Goal: Task Accomplishment & Management: Use online tool/utility

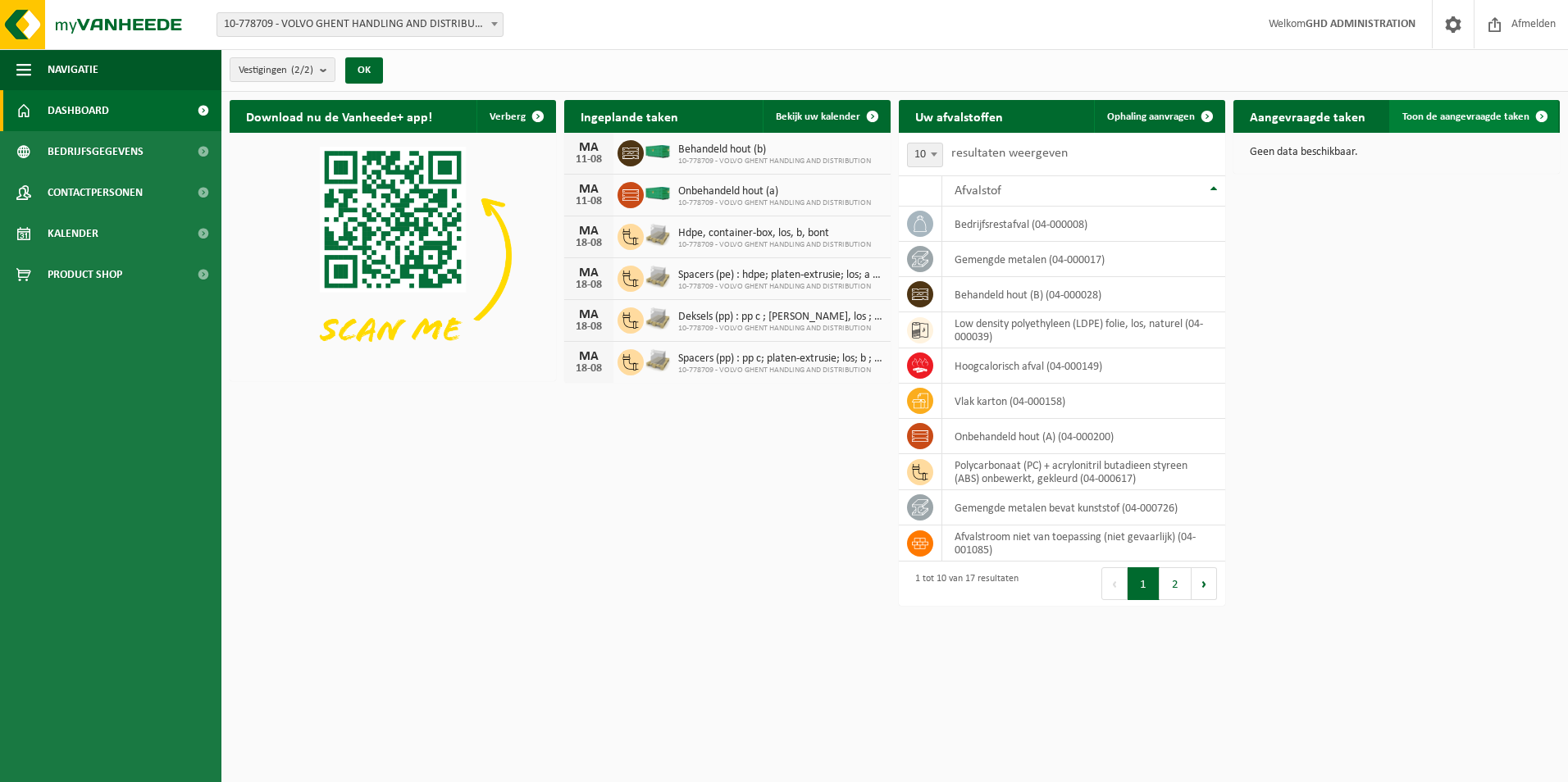
click at [1444, 116] on span "Toon de aangevraagde taken" at bounding box center [1466, 116] width 127 height 11
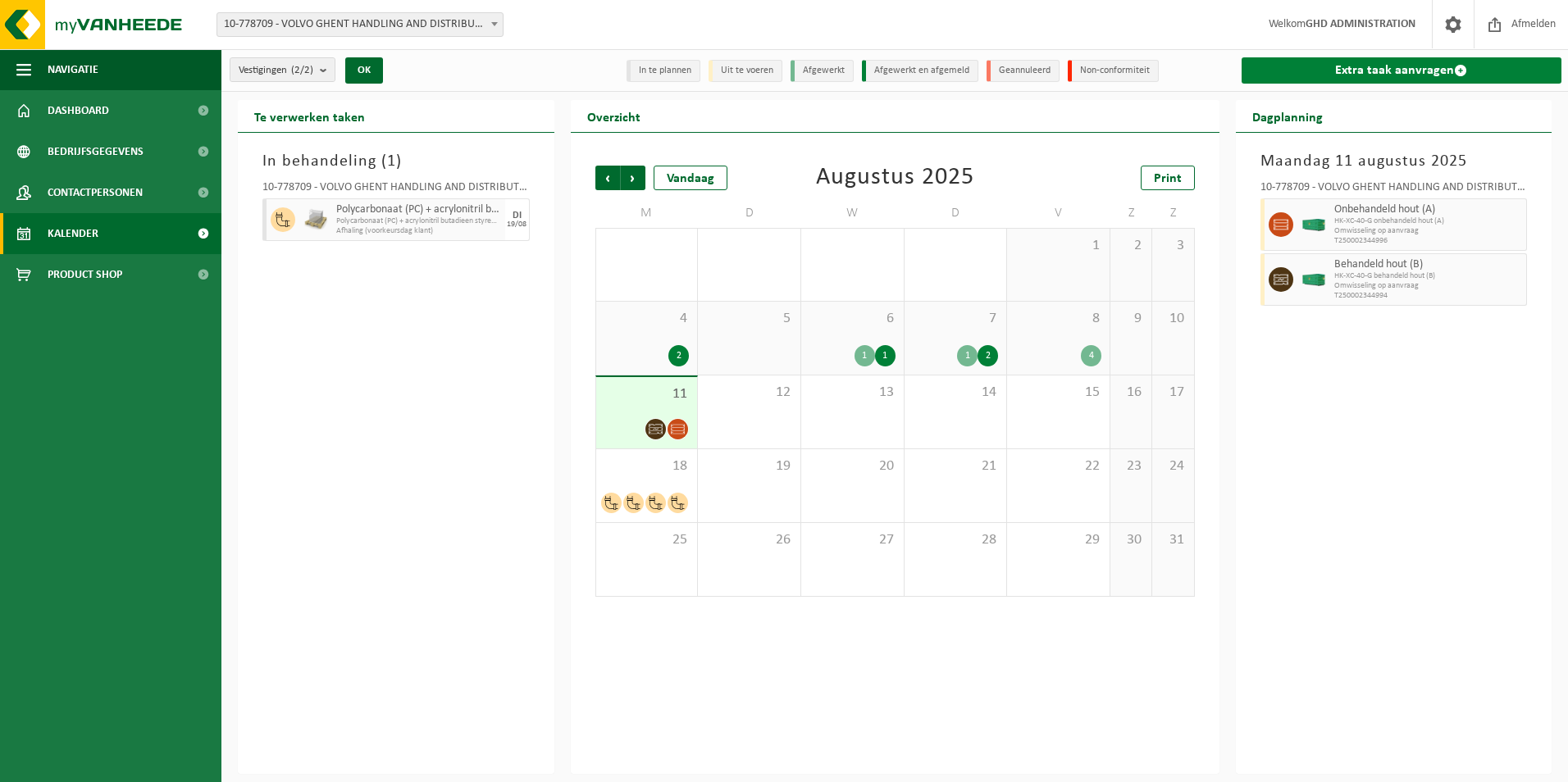
click at [1407, 74] on link "Extra taak aanvragen" at bounding box center [1401, 70] width 321 height 26
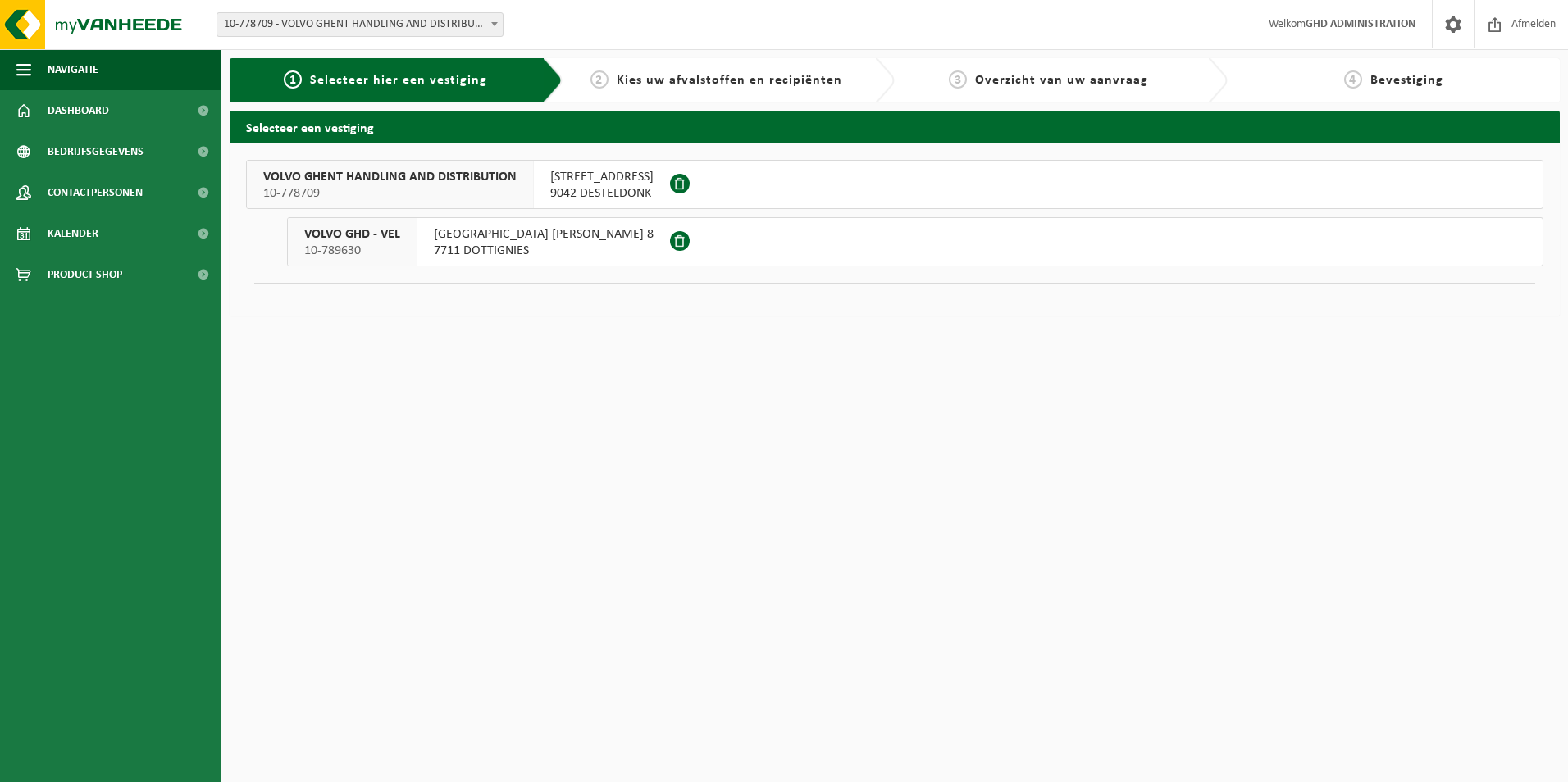
click at [620, 183] on span "SKALDENSTRAAT 102" at bounding box center [601, 177] width 103 height 17
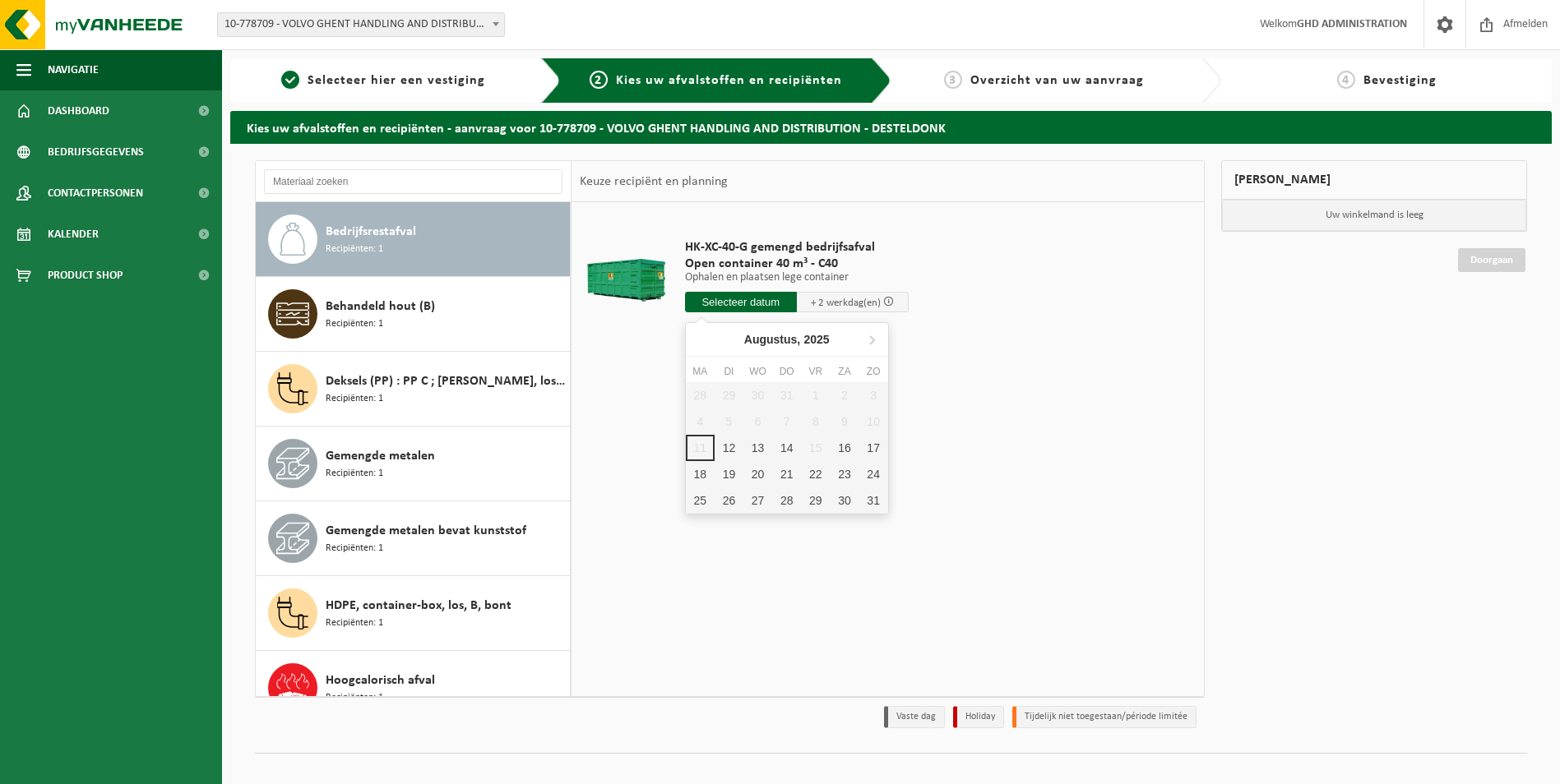
click at [741, 309] on input "text" at bounding box center [741, 302] width 112 height 20
click at [726, 446] on div "12" at bounding box center [729, 447] width 29 height 26
type input "Van 2025-08-12"
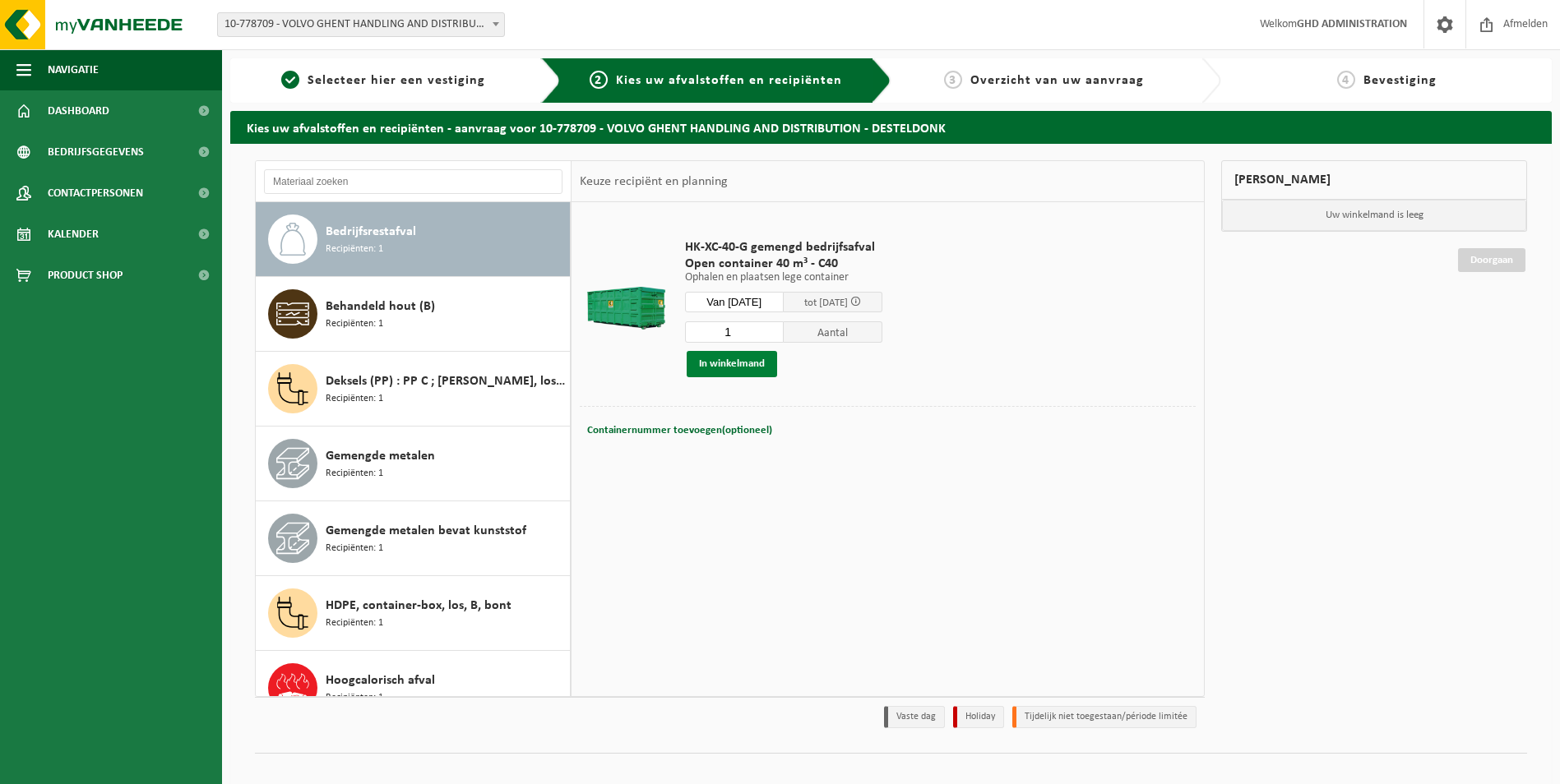
click at [709, 360] on button "In winkelmand" at bounding box center [732, 363] width 91 height 26
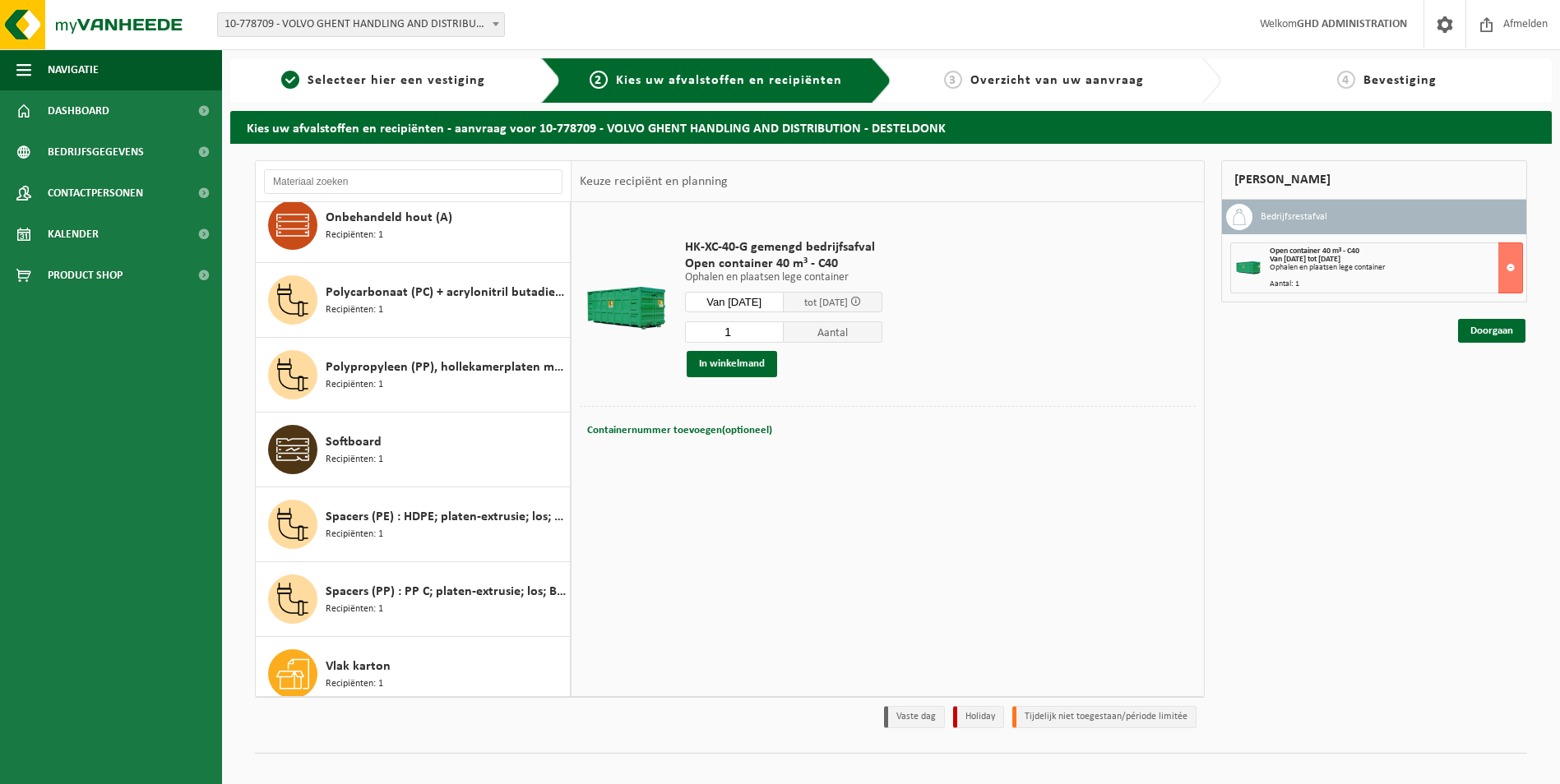
scroll to position [702, 0]
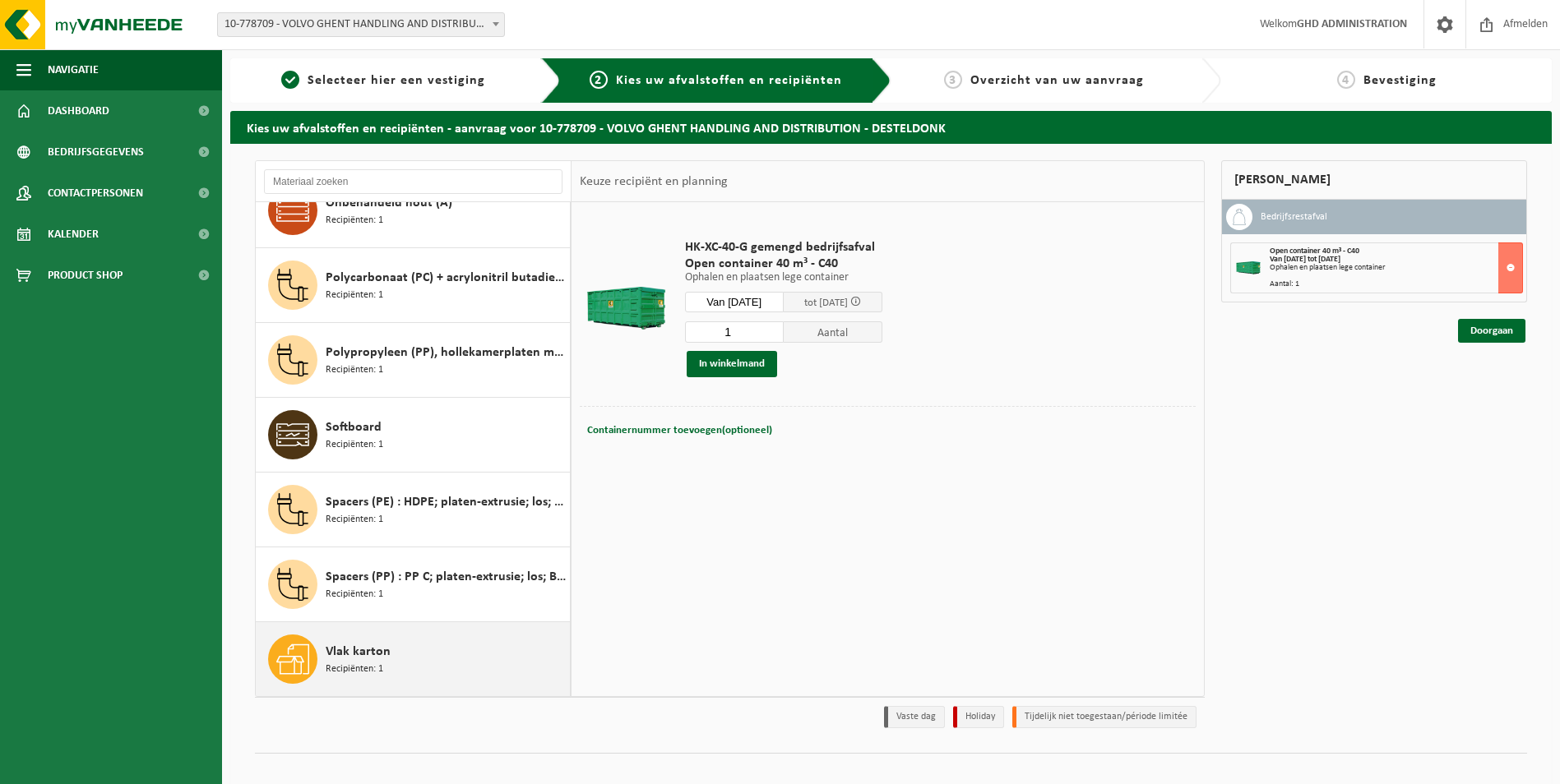
click at [356, 651] on span "Vlak karton" at bounding box center [358, 652] width 65 height 20
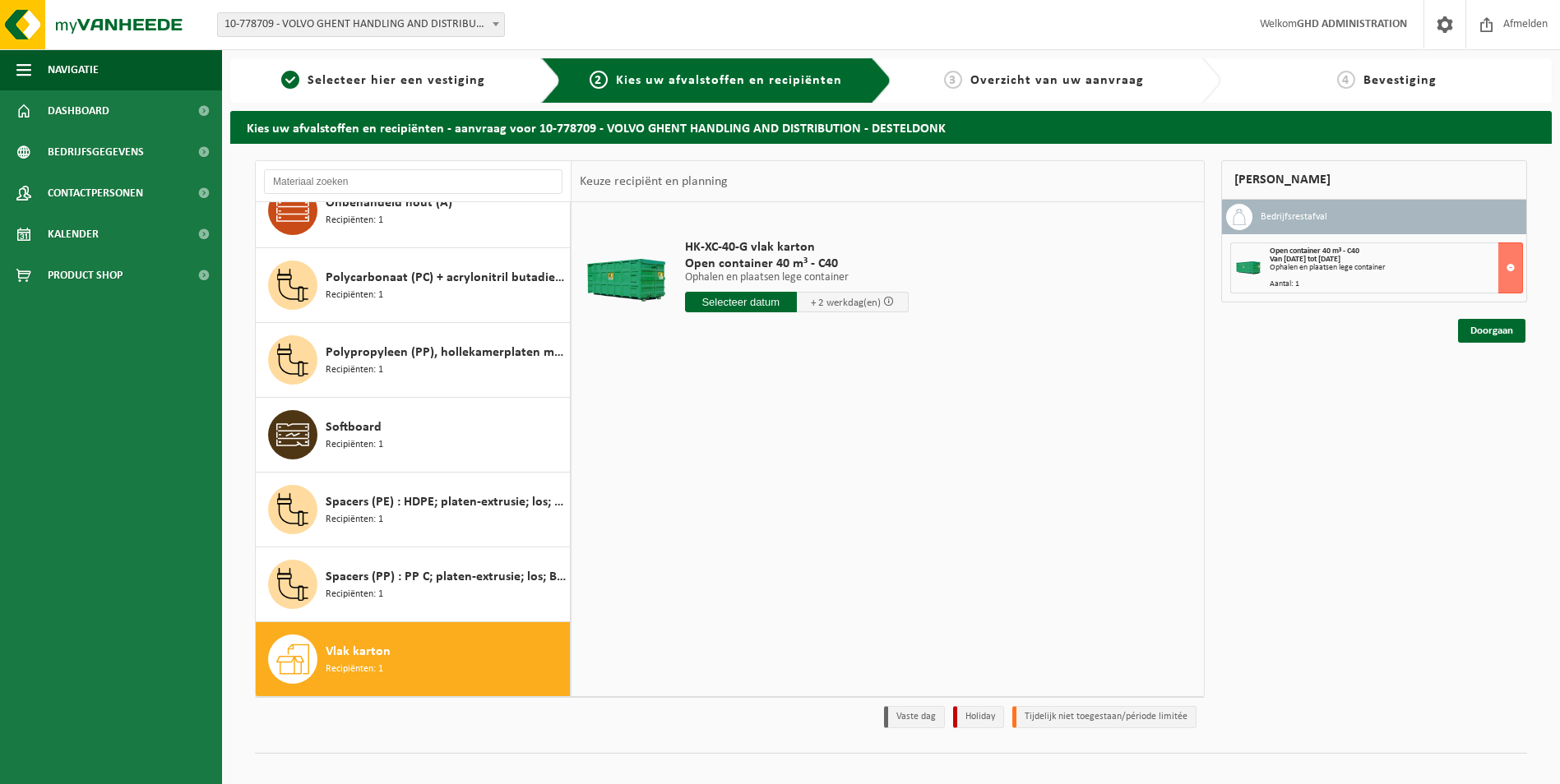
click at [743, 301] on input "text" at bounding box center [741, 302] width 112 height 20
click at [715, 458] on div "12" at bounding box center [729, 447] width 29 height 26
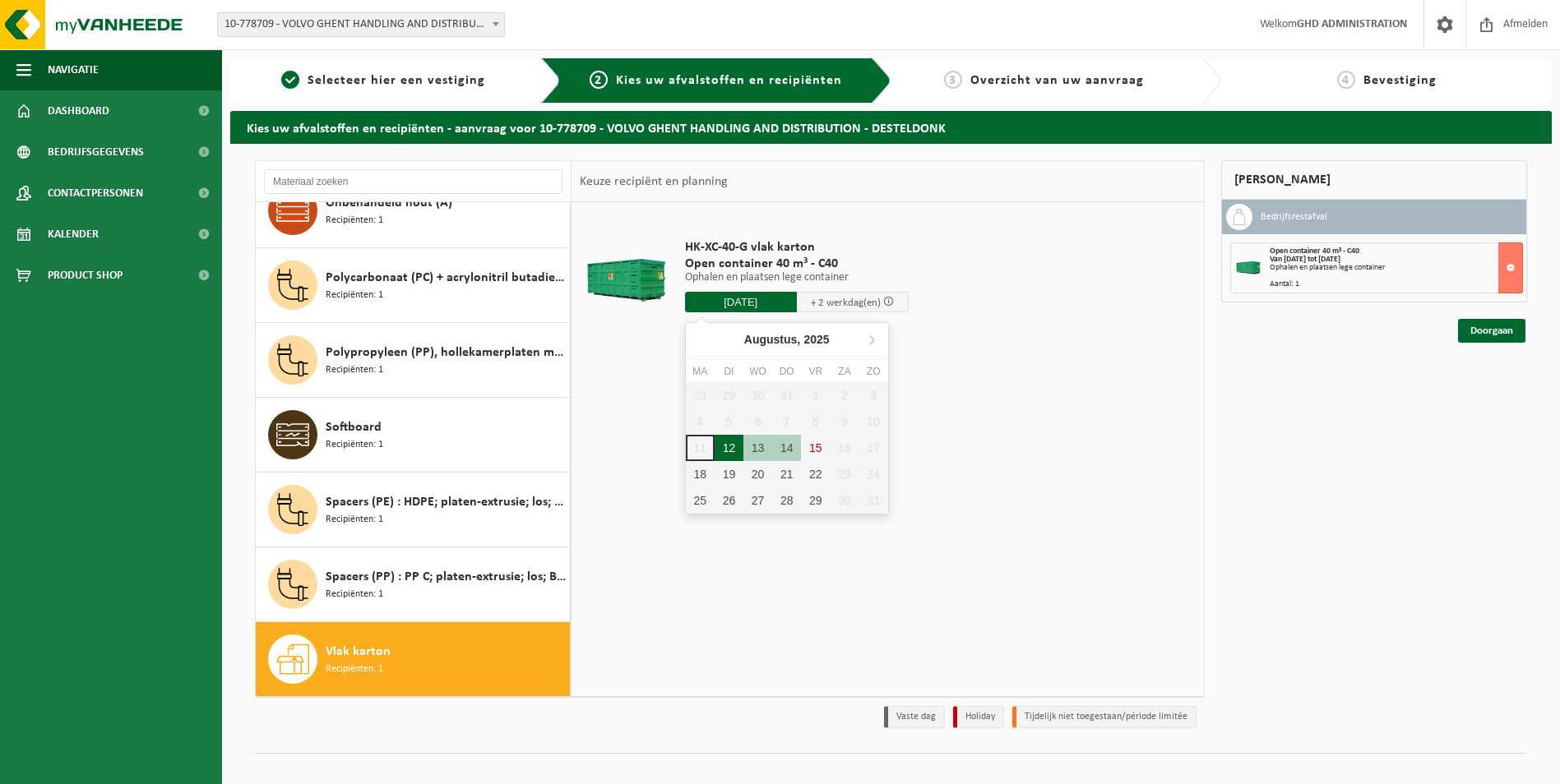
type input "Van [DATE]"
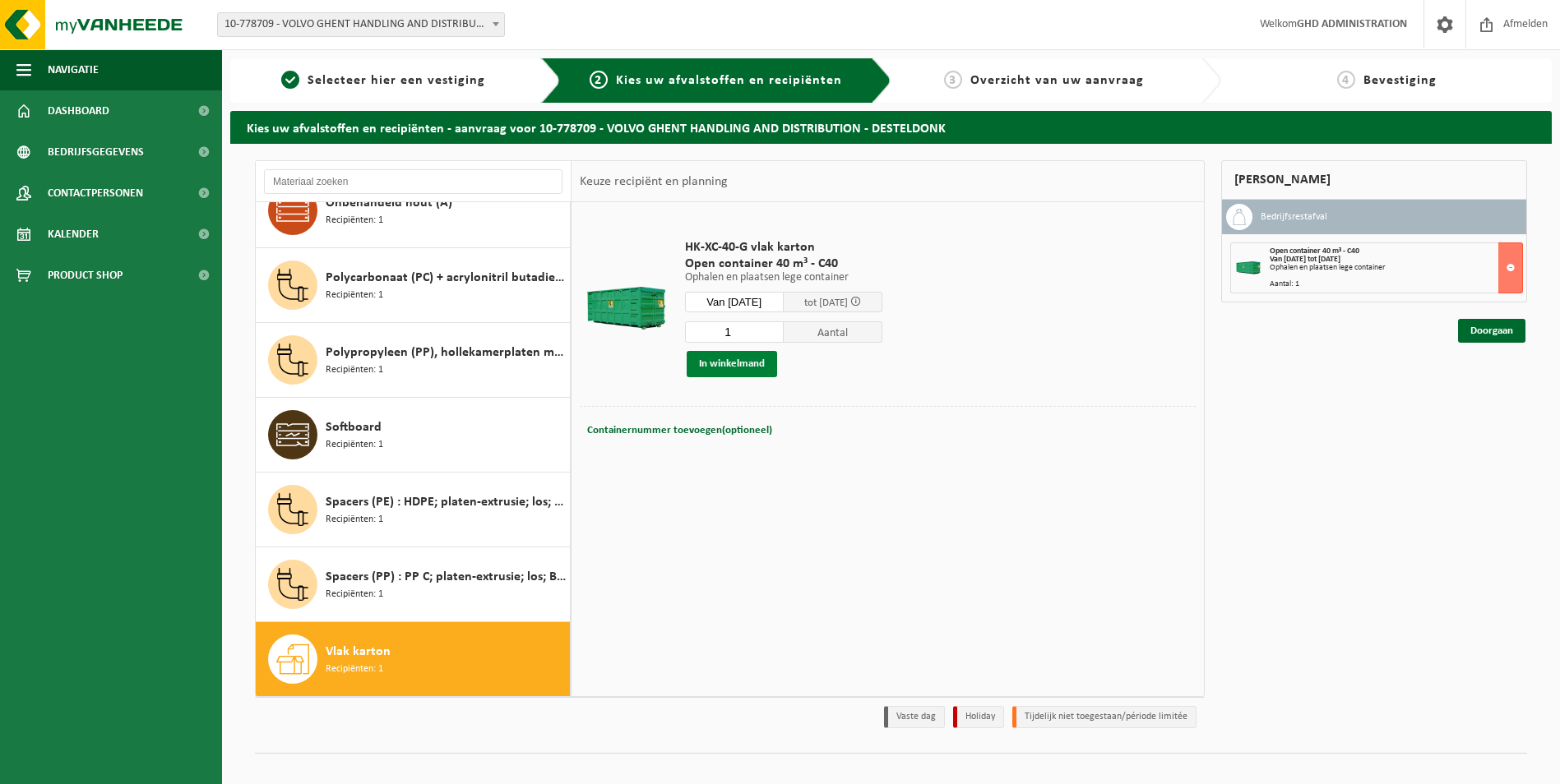
click at [715, 368] on button "In winkelmand" at bounding box center [732, 363] width 91 height 26
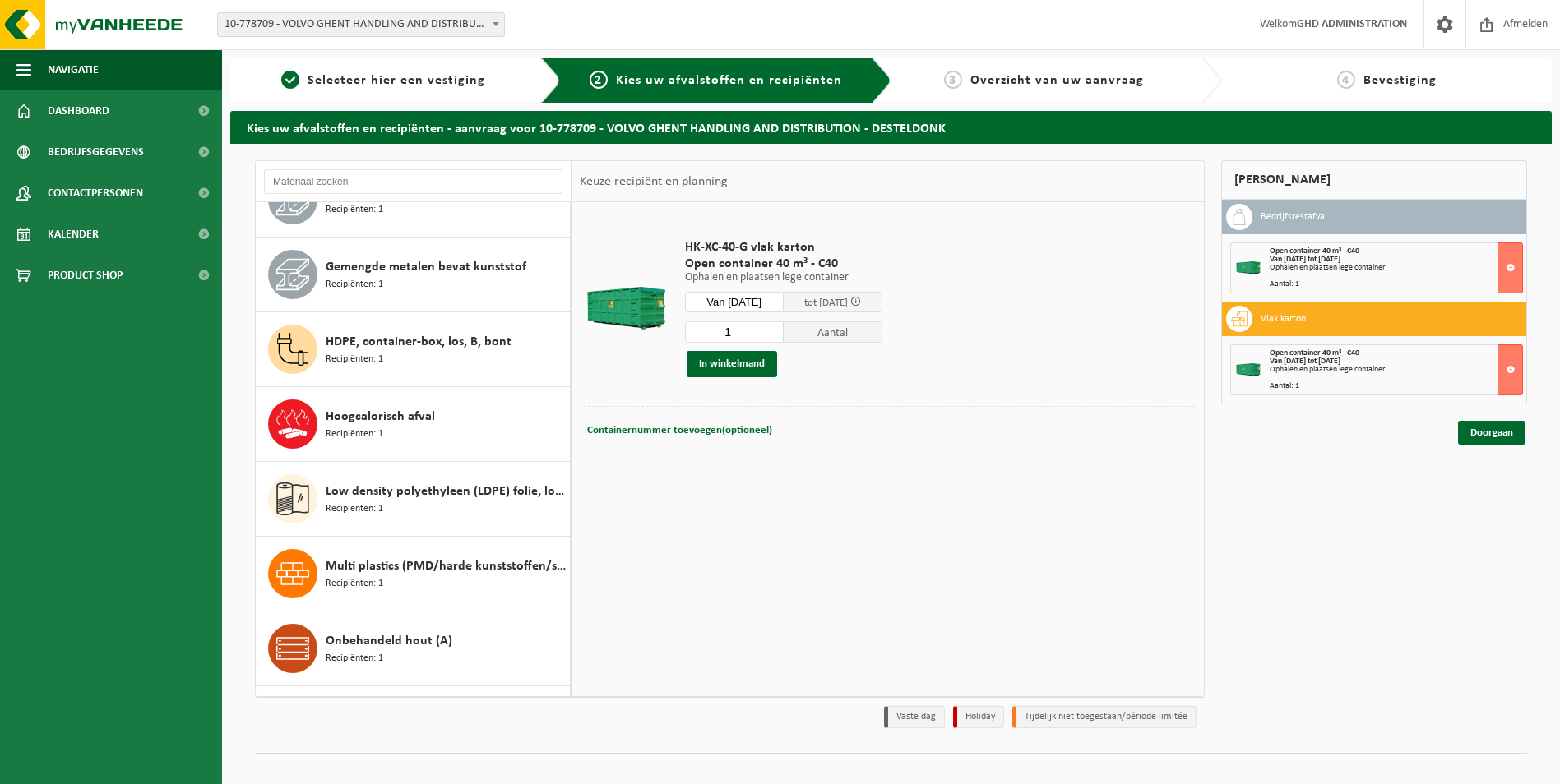
scroll to position [329, 0]
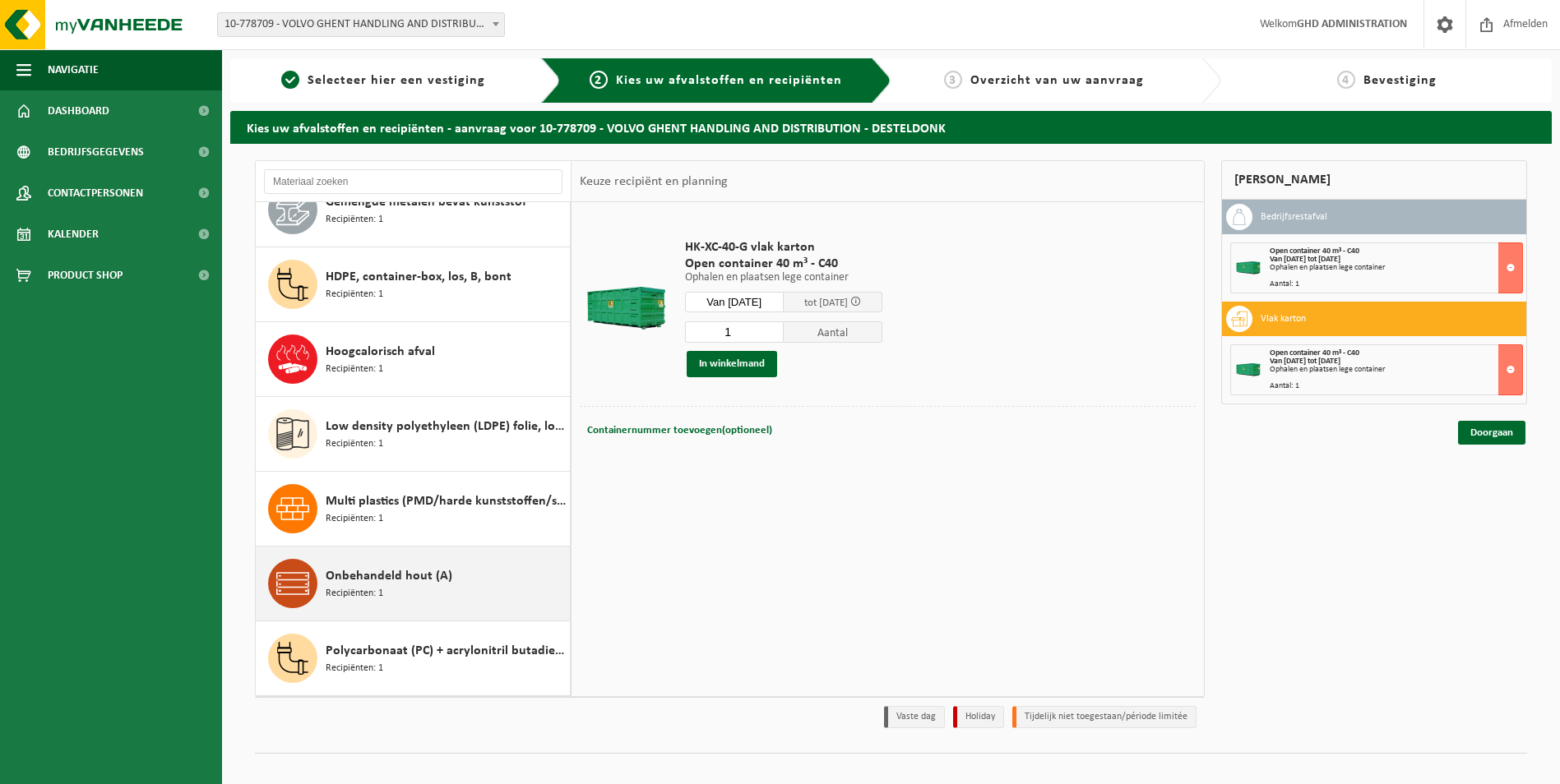
click at [440, 567] on span "Onbehandeld hout (A)" at bounding box center [389, 577] width 127 height 20
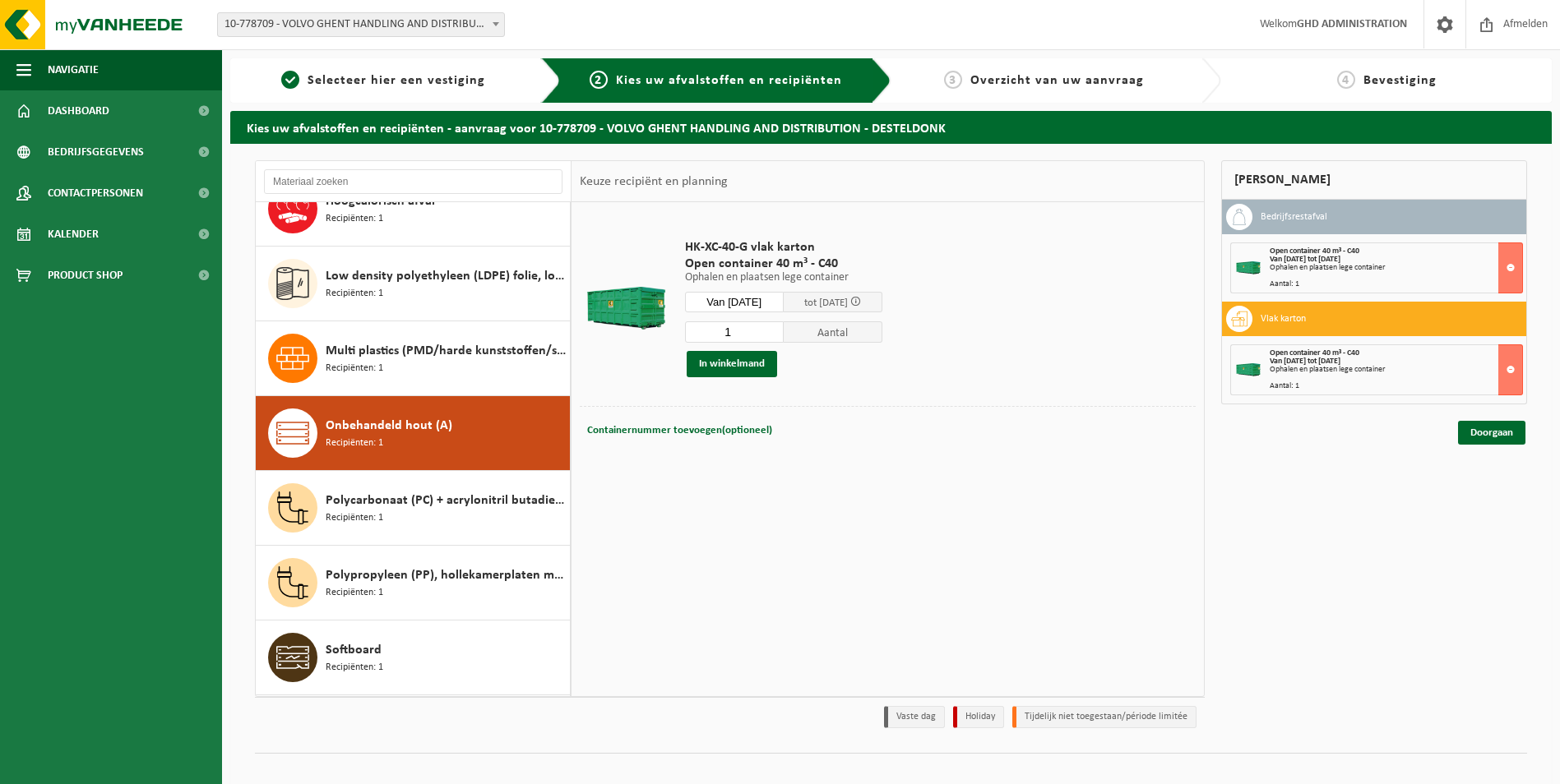
scroll to position [673, 0]
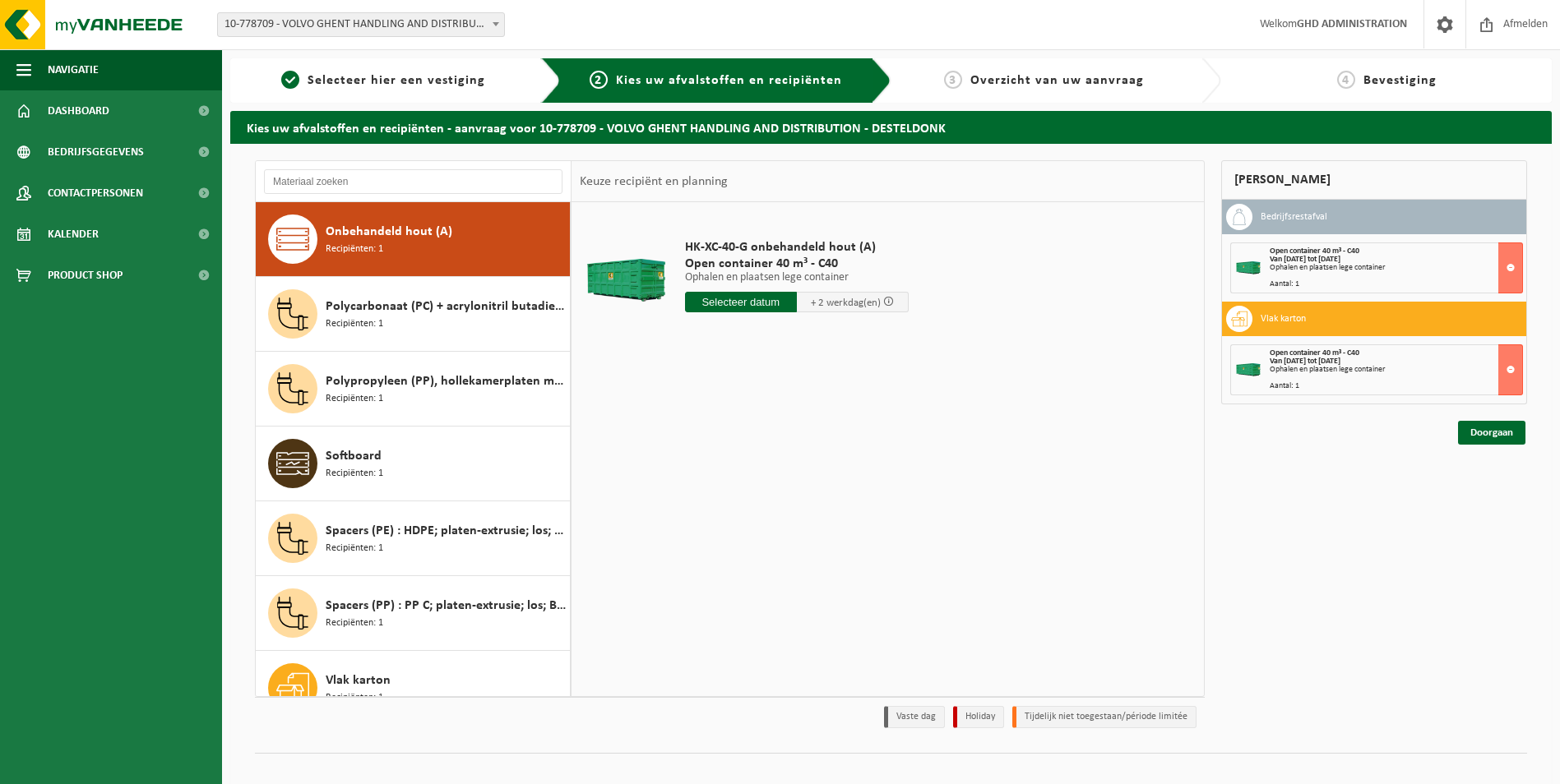
click at [744, 303] on input "text" at bounding box center [741, 302] width 112 height 20
click at [721, 450] on div "12" at bounding box center [729, 447] width 29 height 26
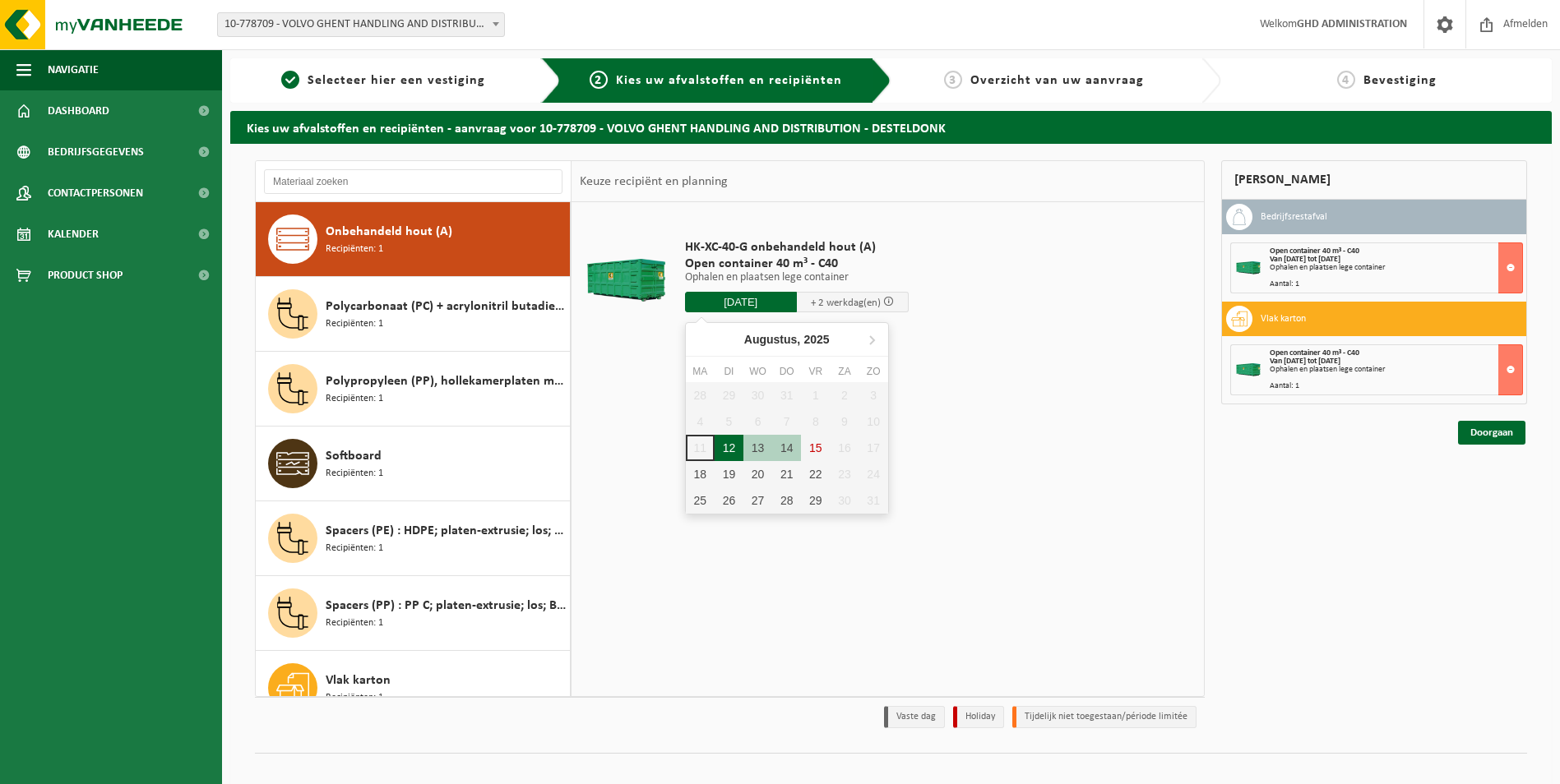
type input "Van 2025-08-12"
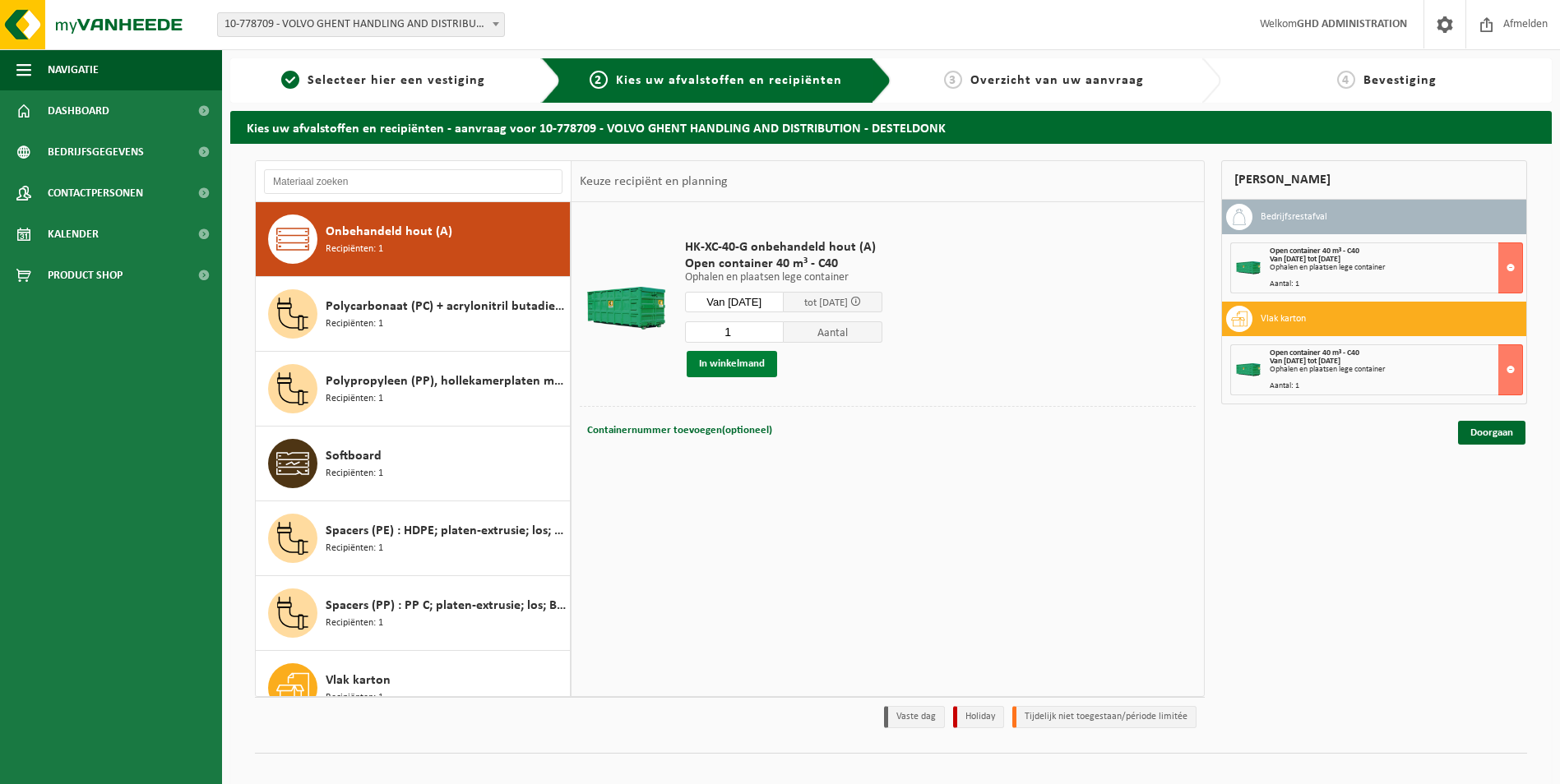
click at [730, 365] on button "In winkelmand" at bounding box center [732, 363] width 91 height 26
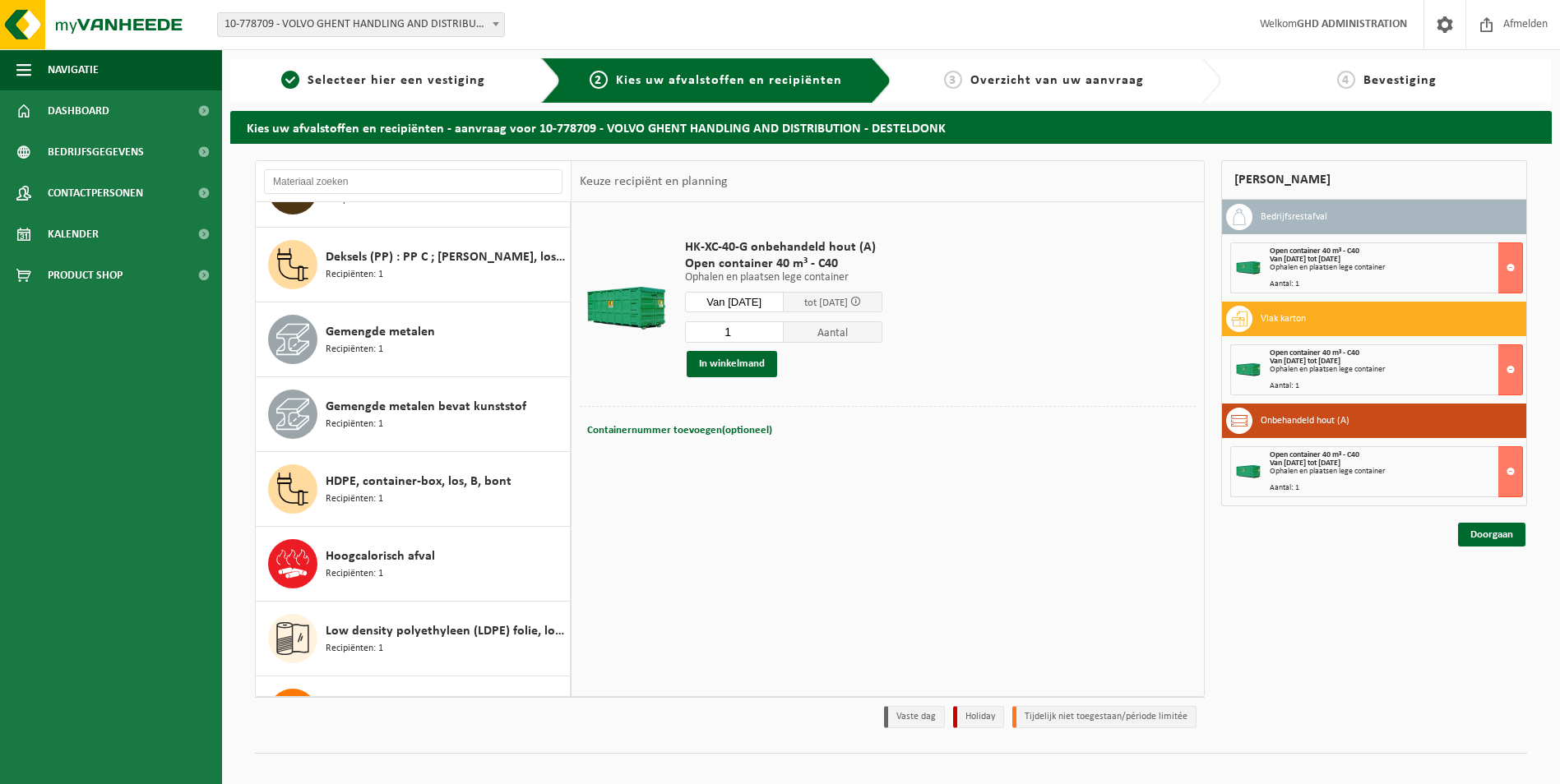
scroll to position [0, 0]
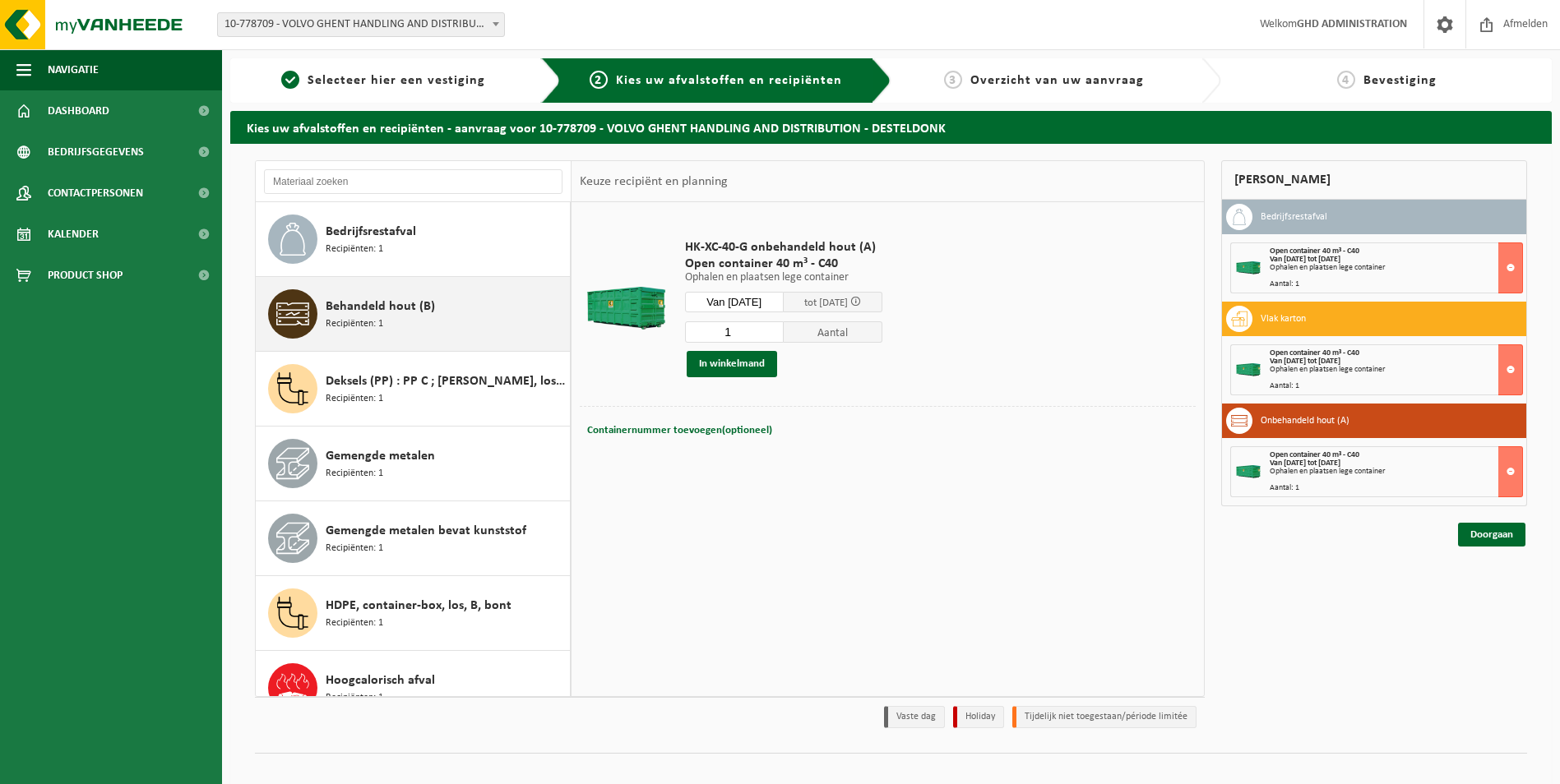
click at [445, 351] on button "Behandeld hout (B) Recipiënten: 1" at bounding box center [413, 314] width 315 height 75
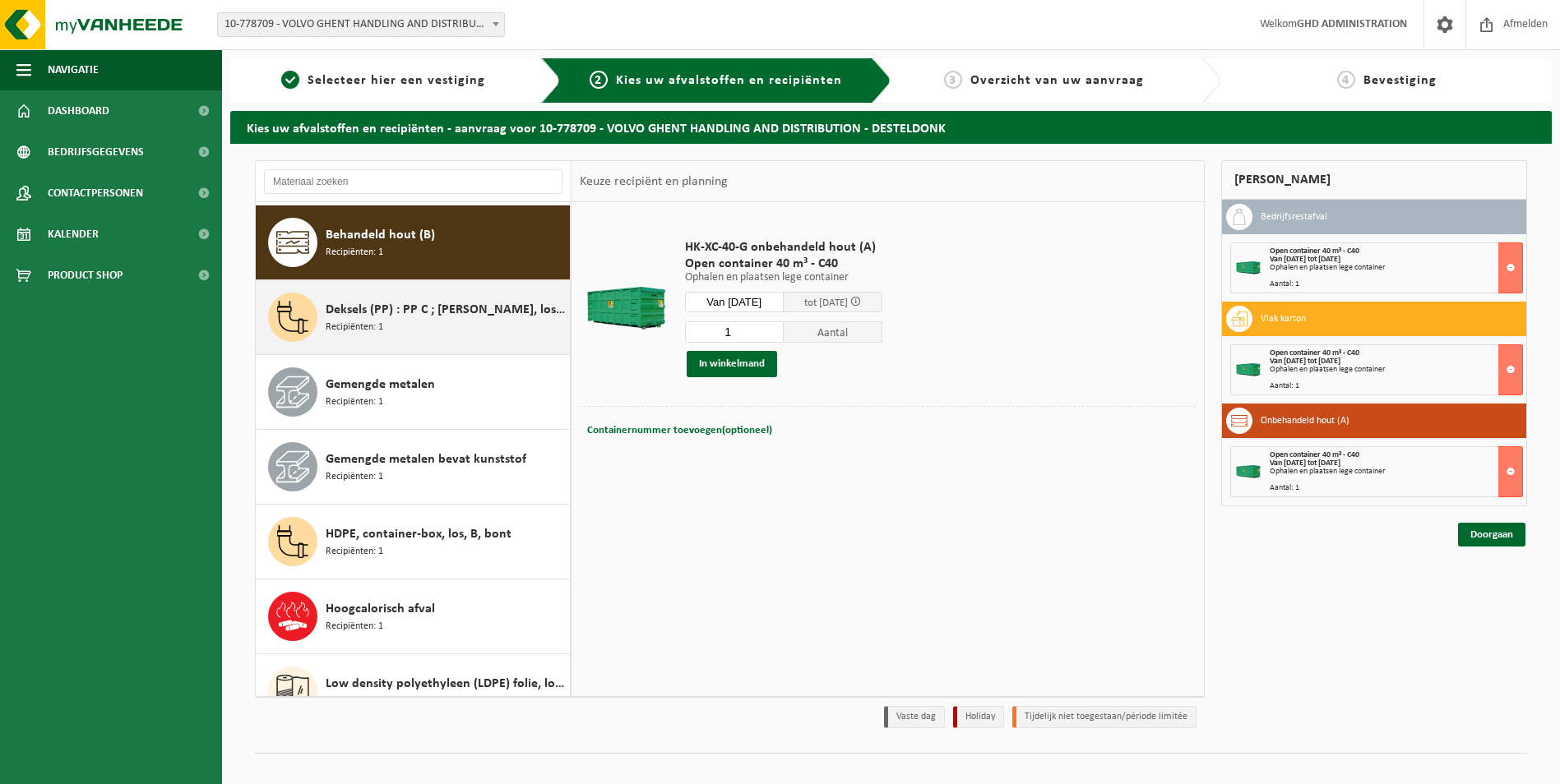
scroll to position [75, 0]
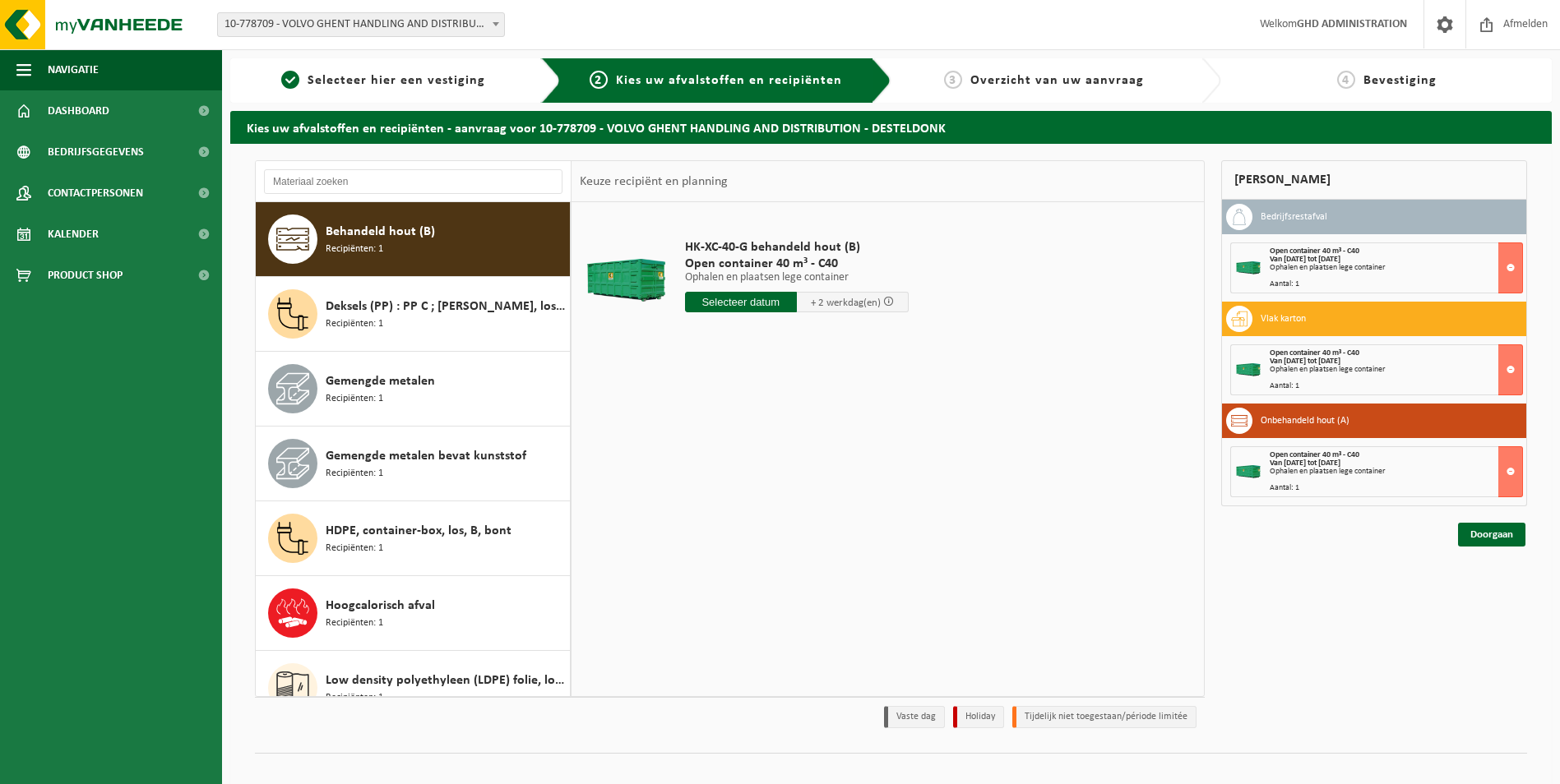
click at [720, 311] on input "text" at bounding box center [741, 302] width 112 height 20
click at [730, 447] on div "12" at bounding box center [729, 447] width 29 height 26
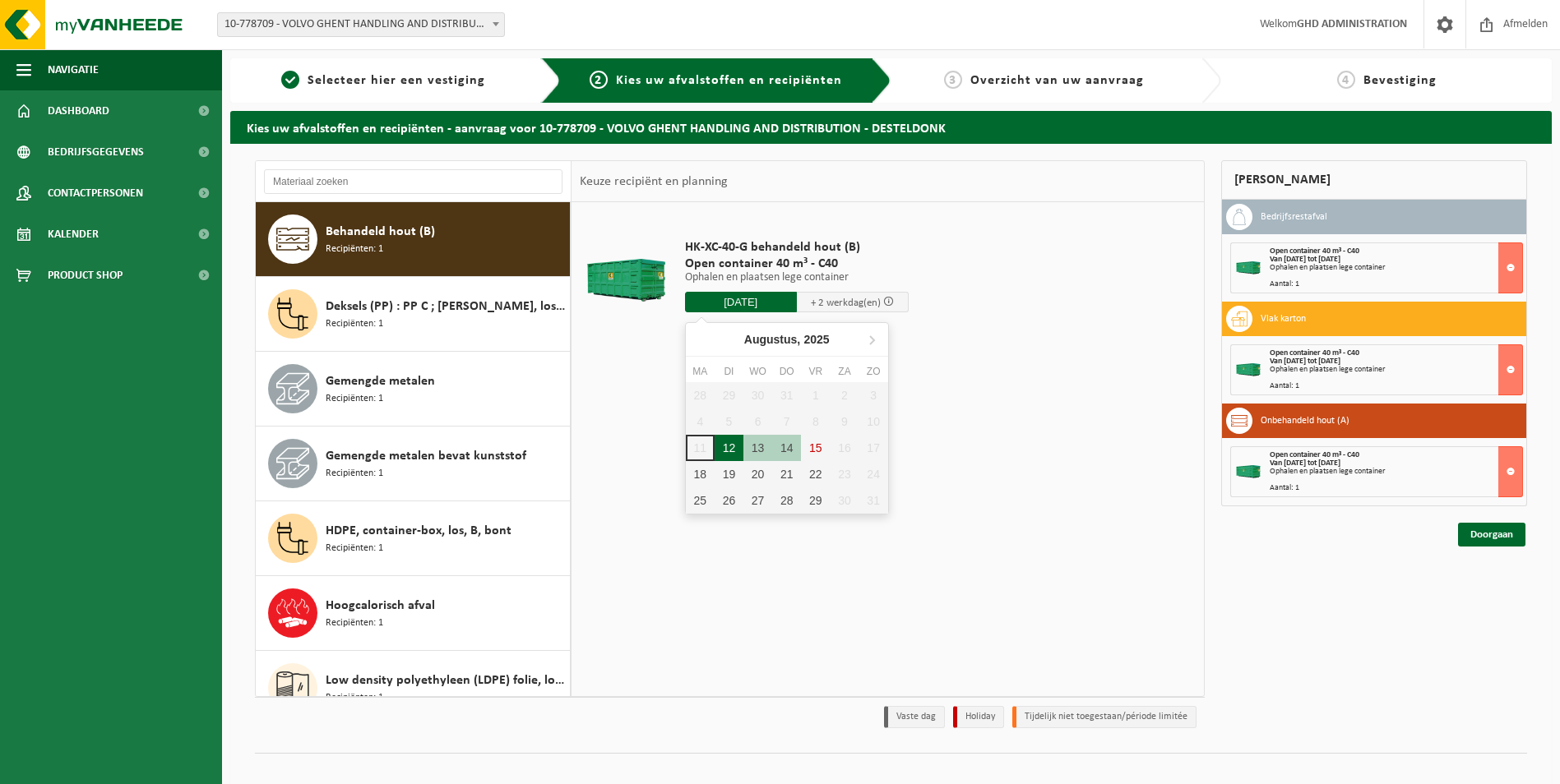
type input "Van 2025-08-12"
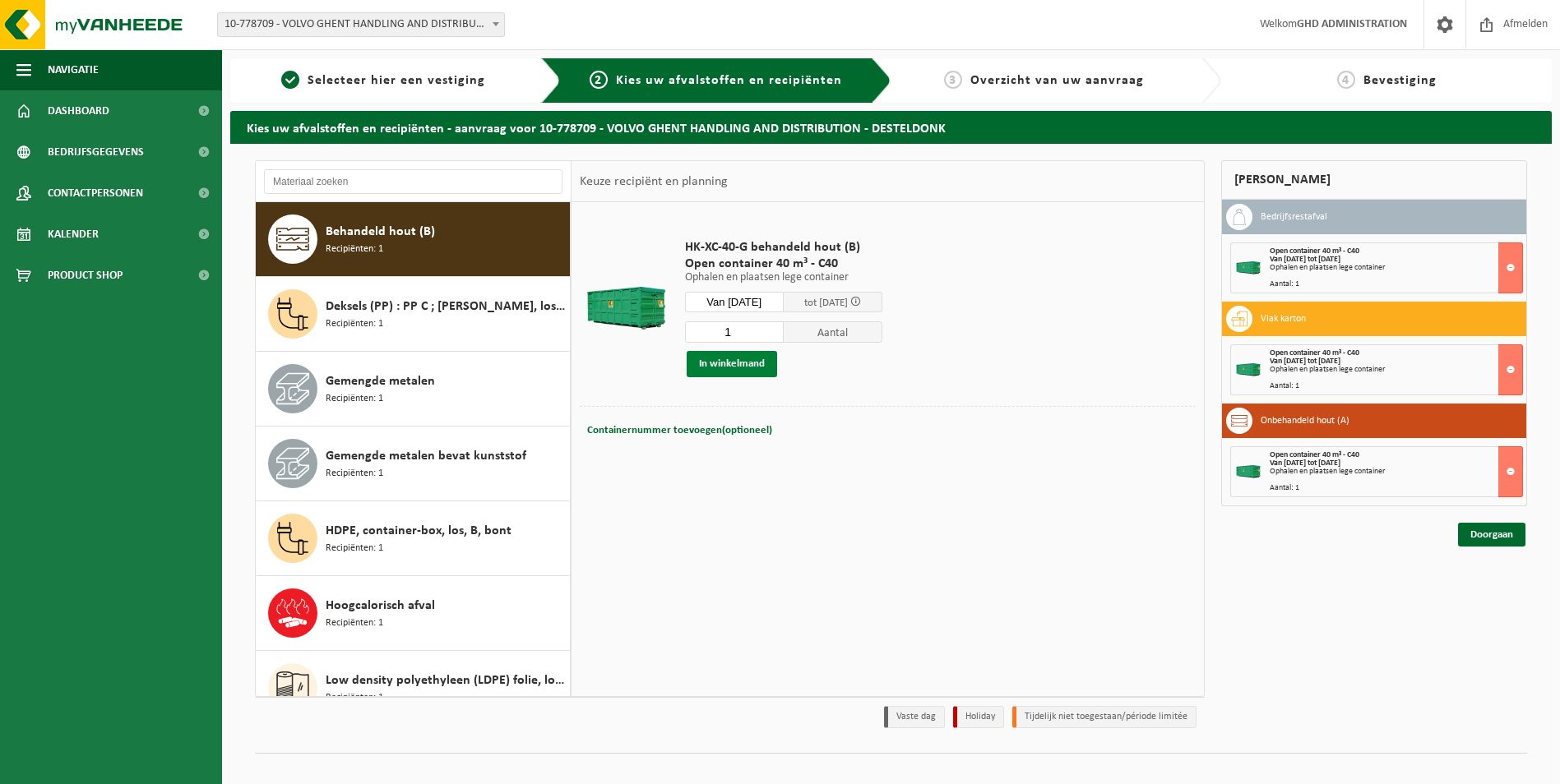
click at [718, 359] on button "In winkelmand" at bounding box center [732, 363] width 91 height 26
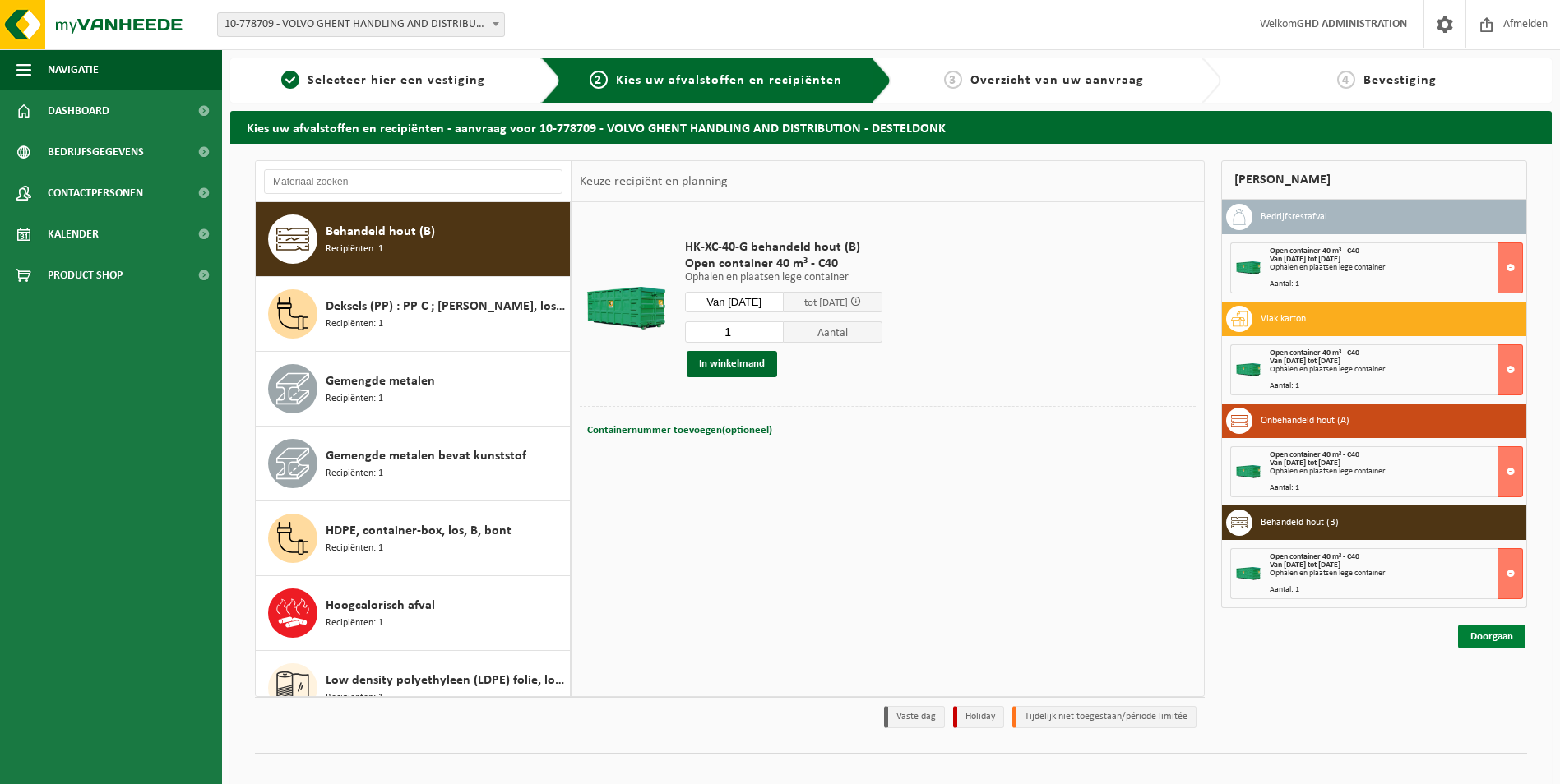
click at [1481, 643] on link "Doorgaan" at bounding box center [1492, 636] width 67 height 24
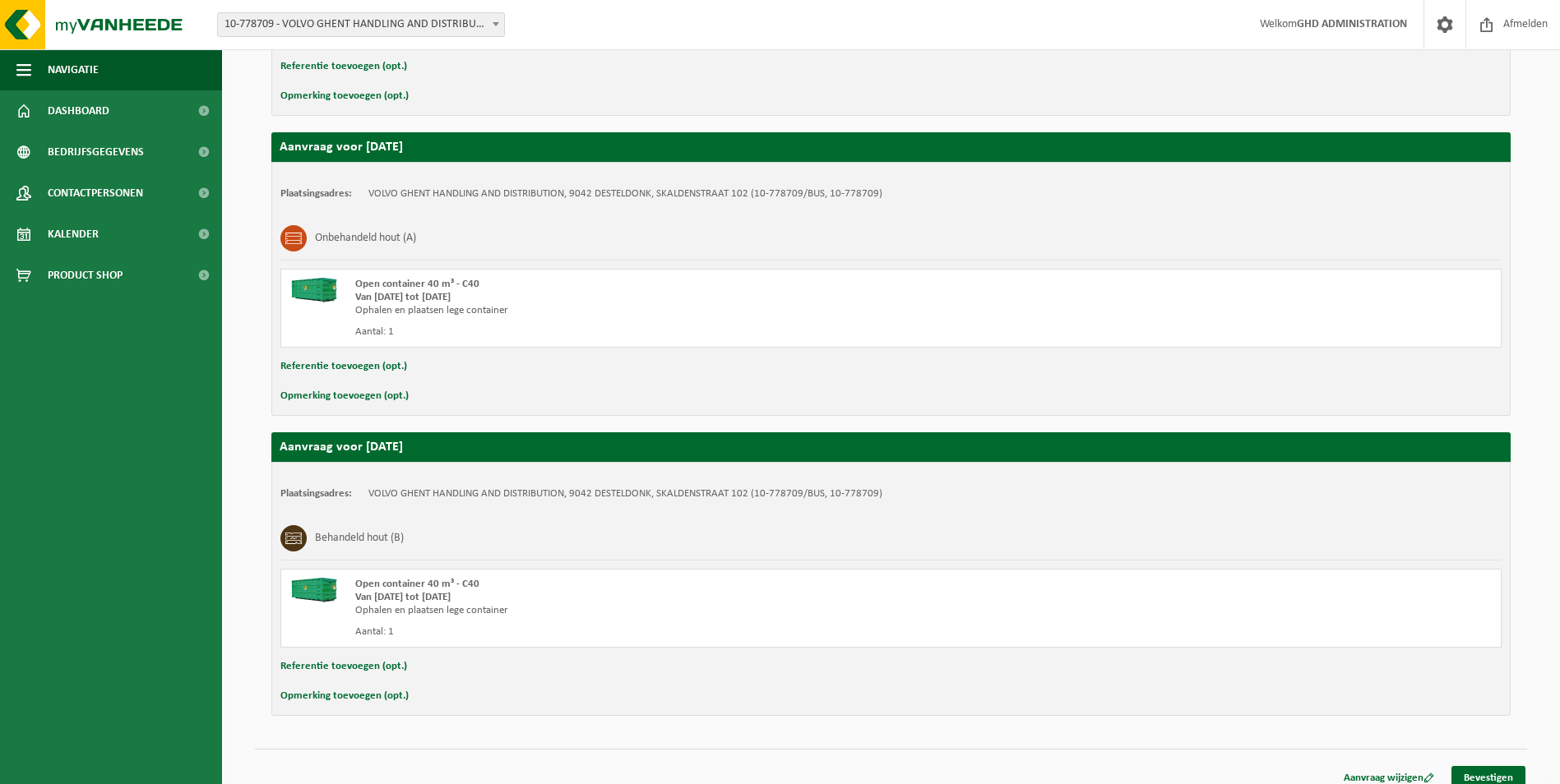
scroll to position [813, 0]
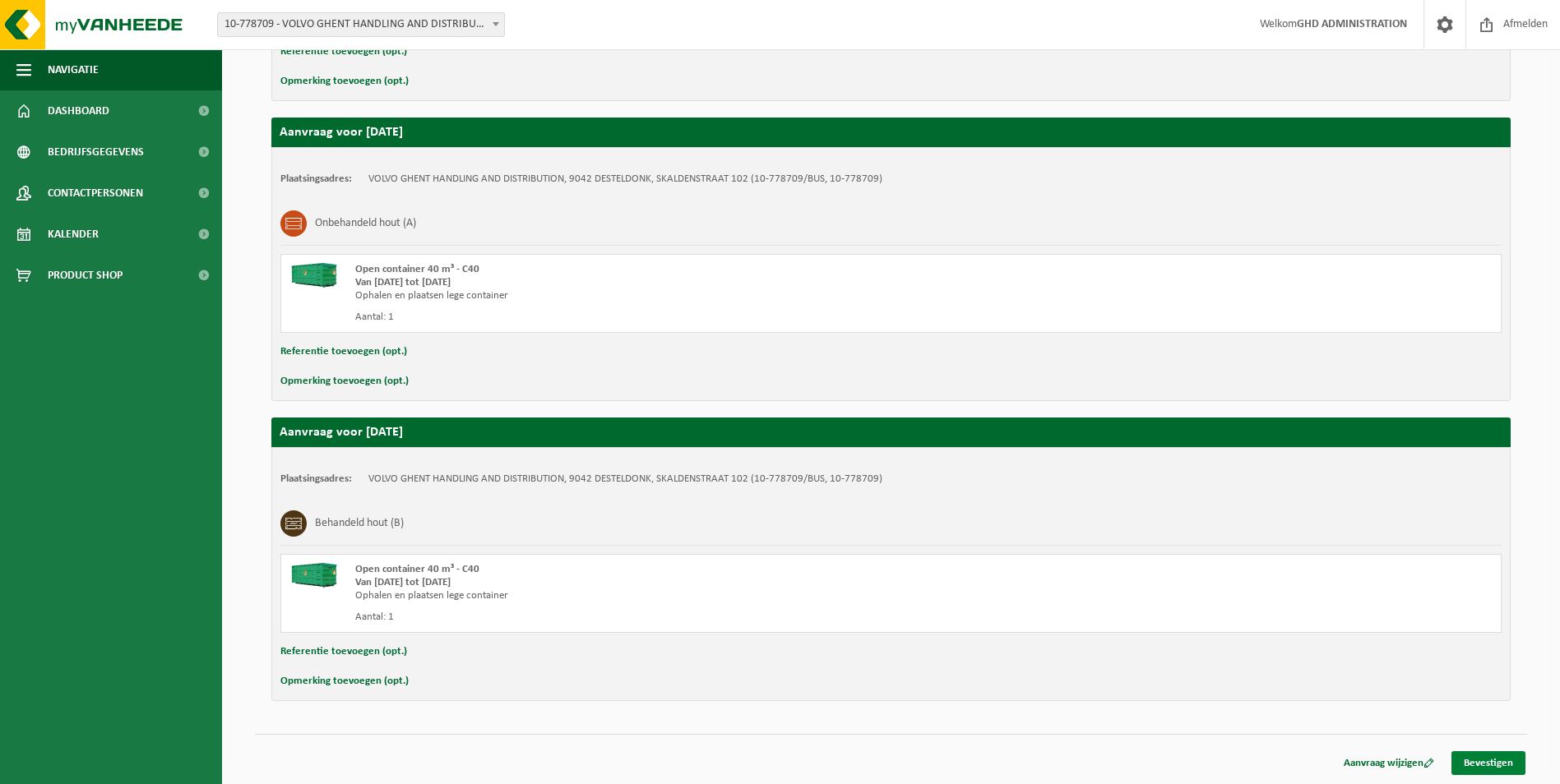
click at [1487, 770] on link "Bevestigen" at bounding box center [1489, 763] width 74 height 24
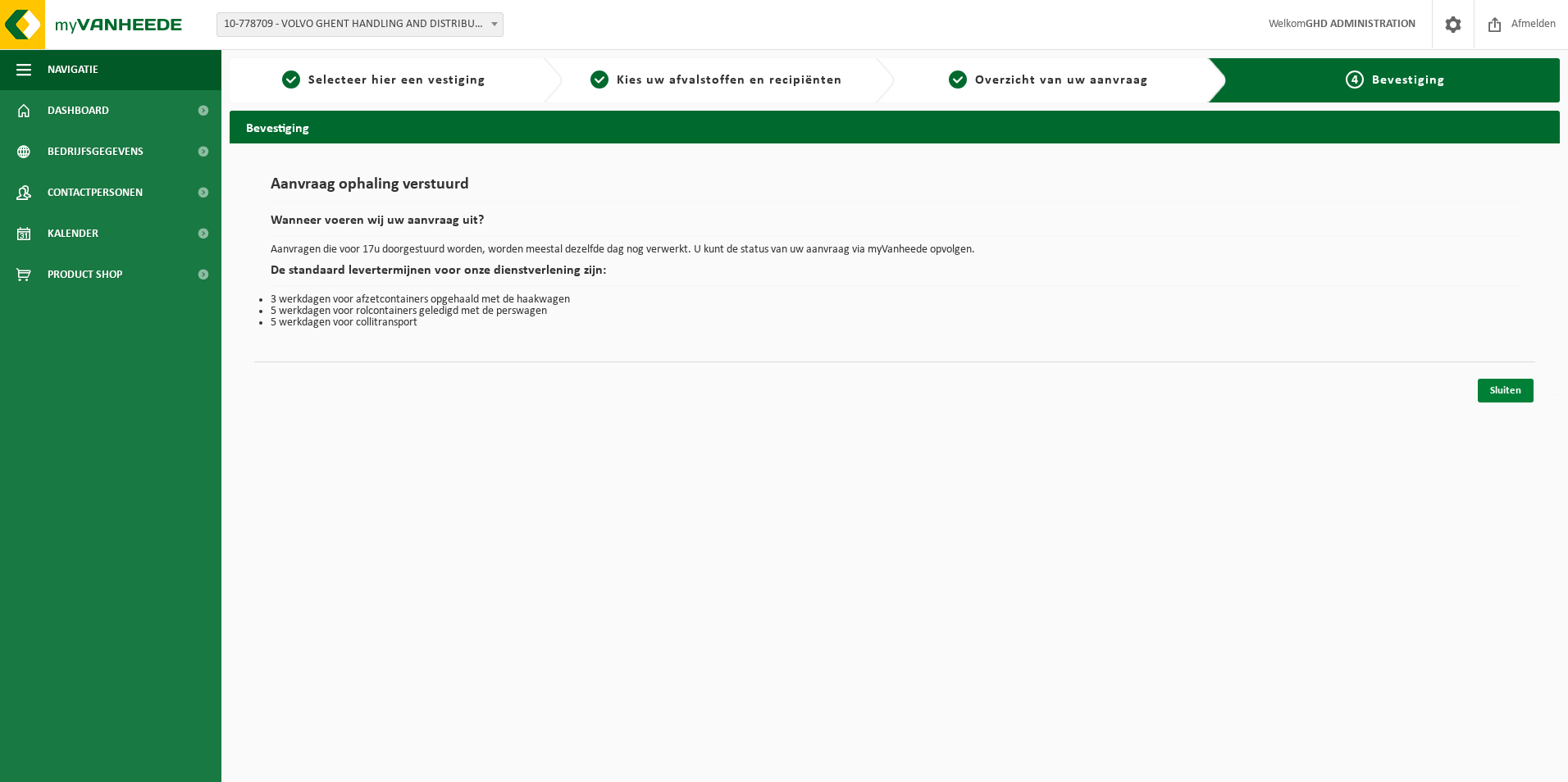
click at [1506, 399] on link "Sluiten" at bounding box center [1505, 391] width 56 height 23
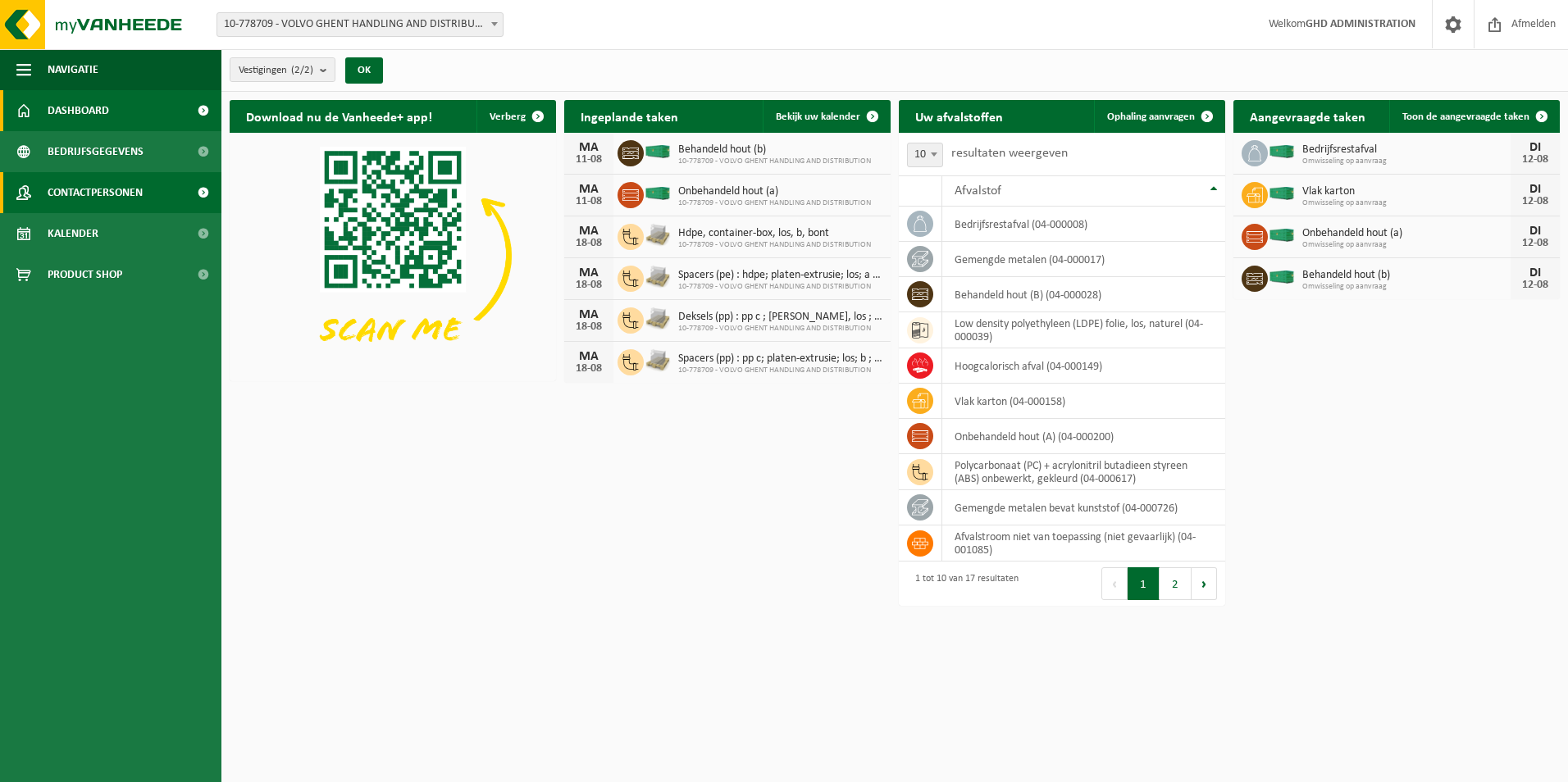
drag, startPoint x: 69, startPoint y: 223, endPoint x: 174, endPoint y: 203, distance: 106.9
click at [69, 223] on span "Kalender" at bounding box center [73, 234] width 51 height 41
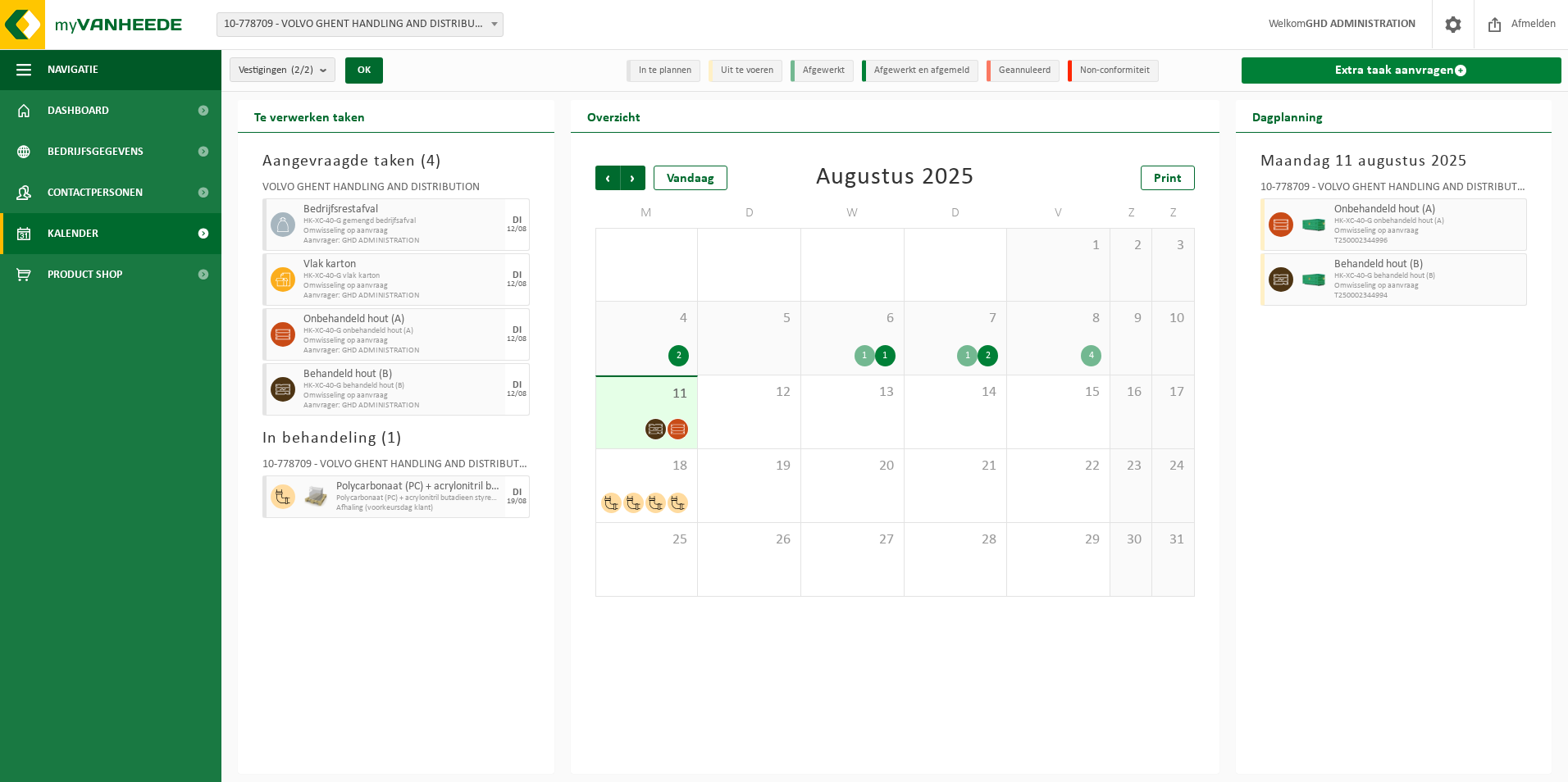
click at [1336, 76] on link "Extra taak aanvragen" at bounding box center [1401, 70] width 321 height 26
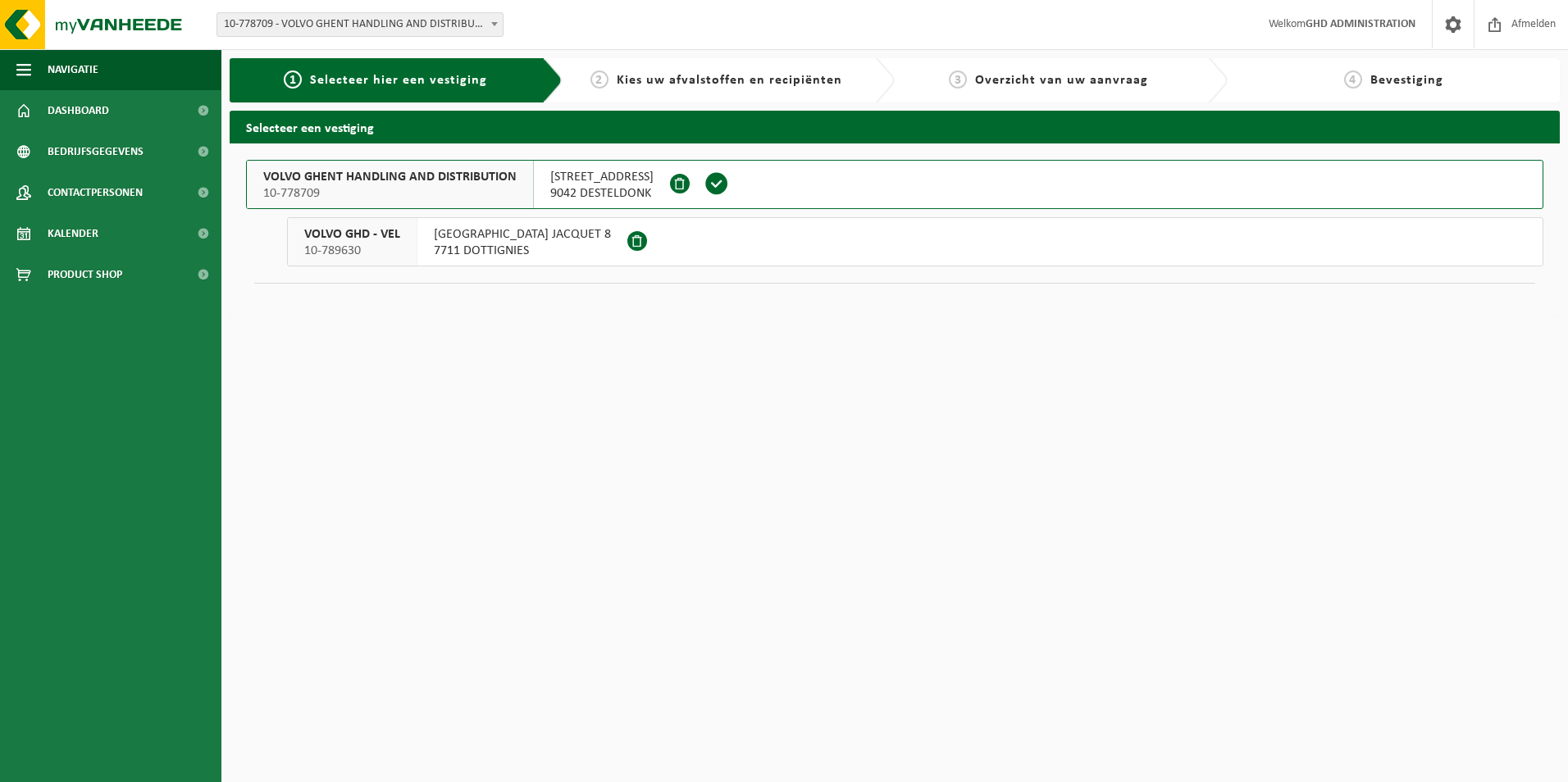
click at [599, 162] on div "SKALDENSTRAAT 102 9042 DESTELDONK" at bounding box center [602, 184] width 136 height 48
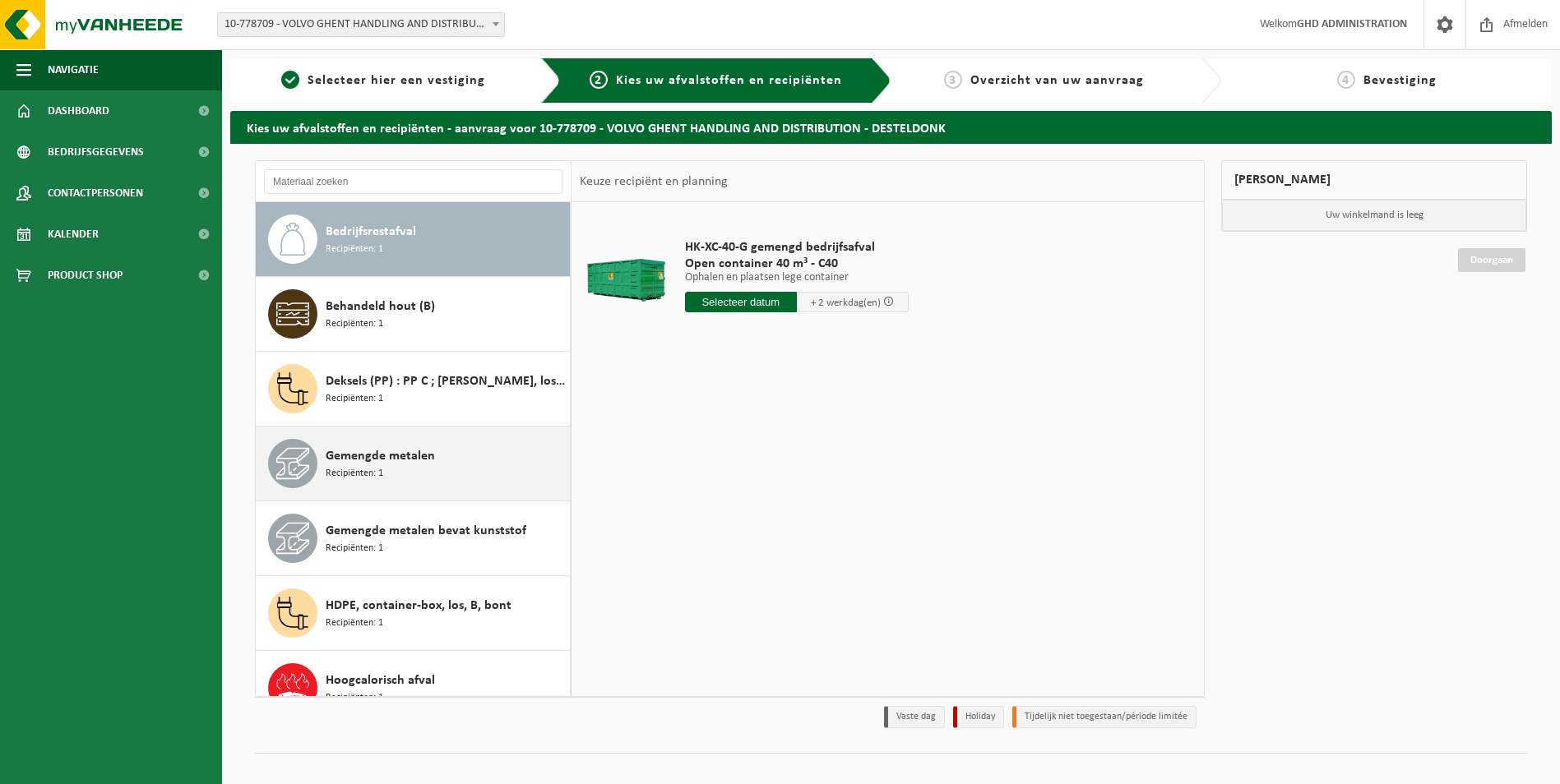
click at [423, 460] on span "Gemengde metalen" at bounding box center [380, 457] width 109 height 20
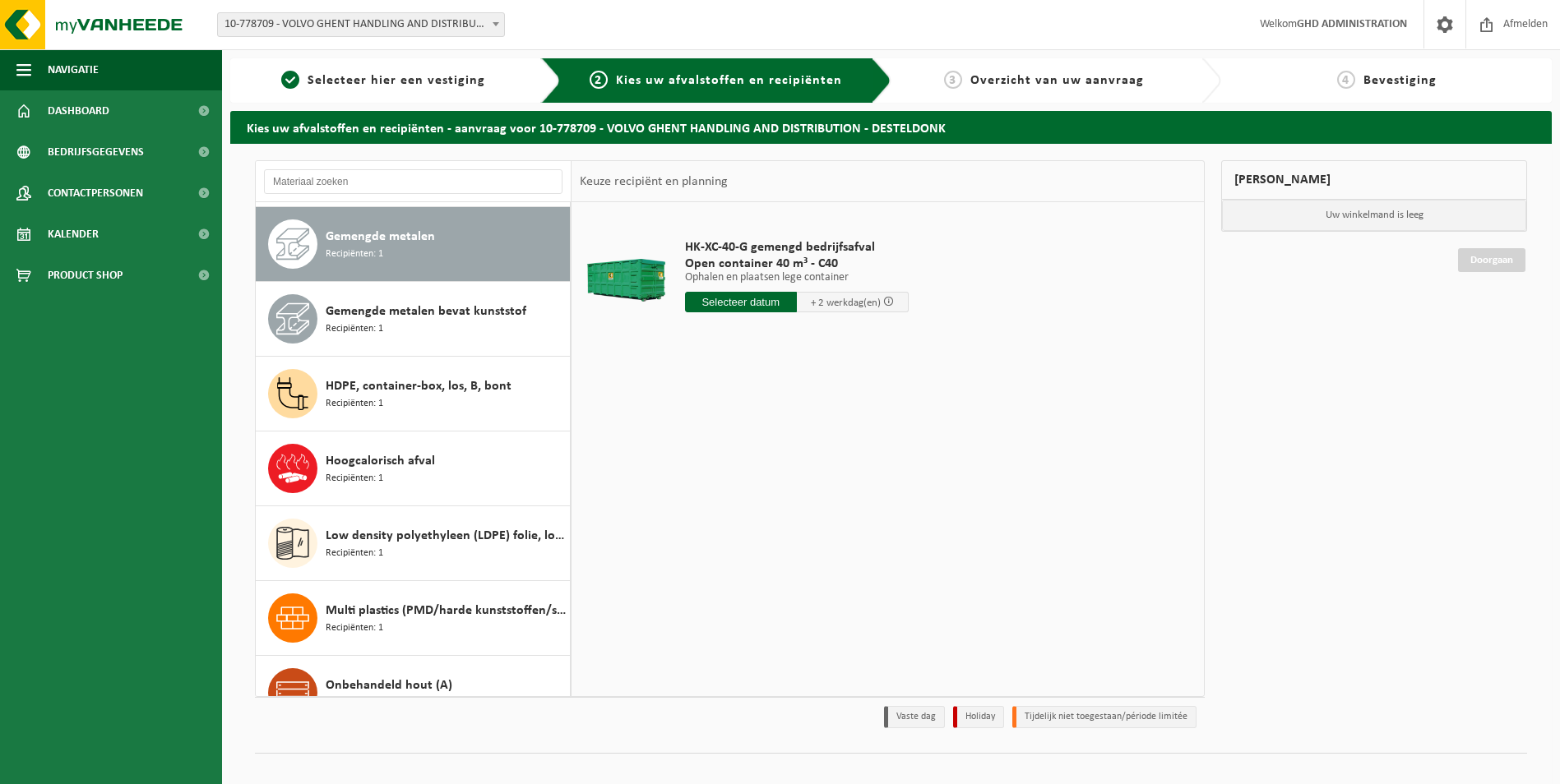
scroll to position [224, 0]
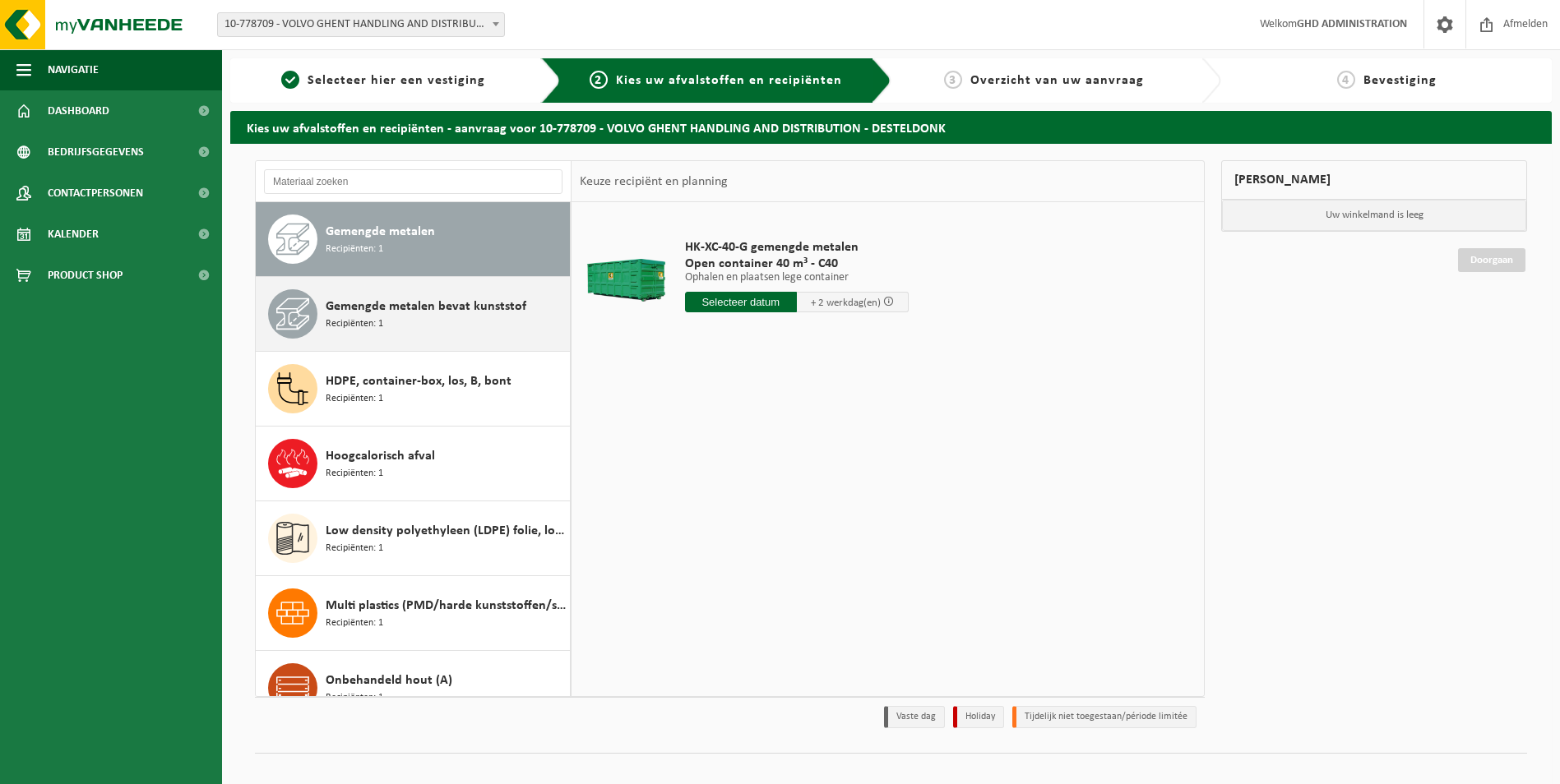
click at [389, 313] on span "Gemengde metalen bevat kunststof" at bounding box center [426, 307] width 201 height 20
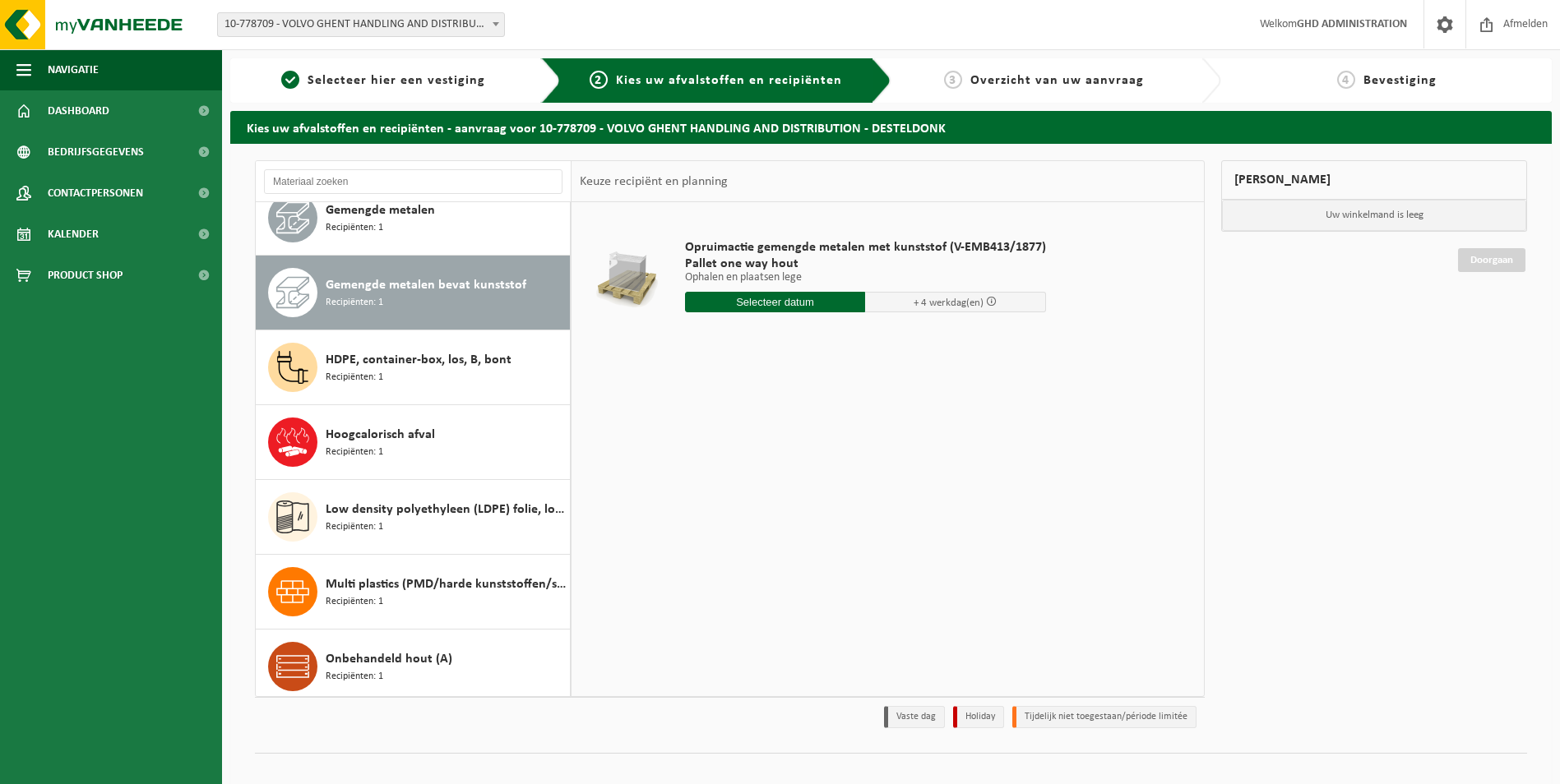
scroll to position [217, 0]
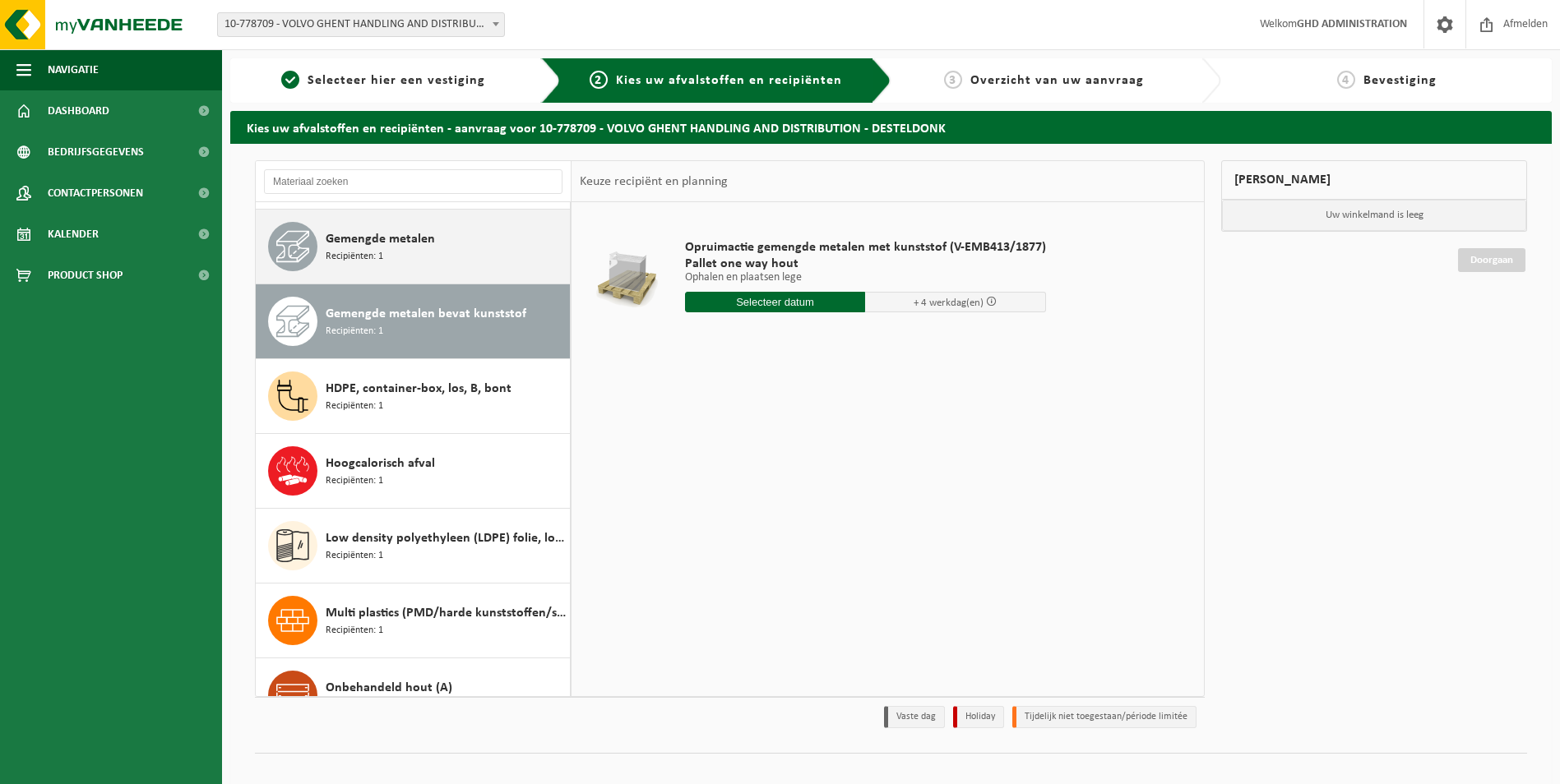
click at [397, 265] on div "Gemengde metalen Recipiënten: 1" at bounding box center [446, 246] width 240 height 50
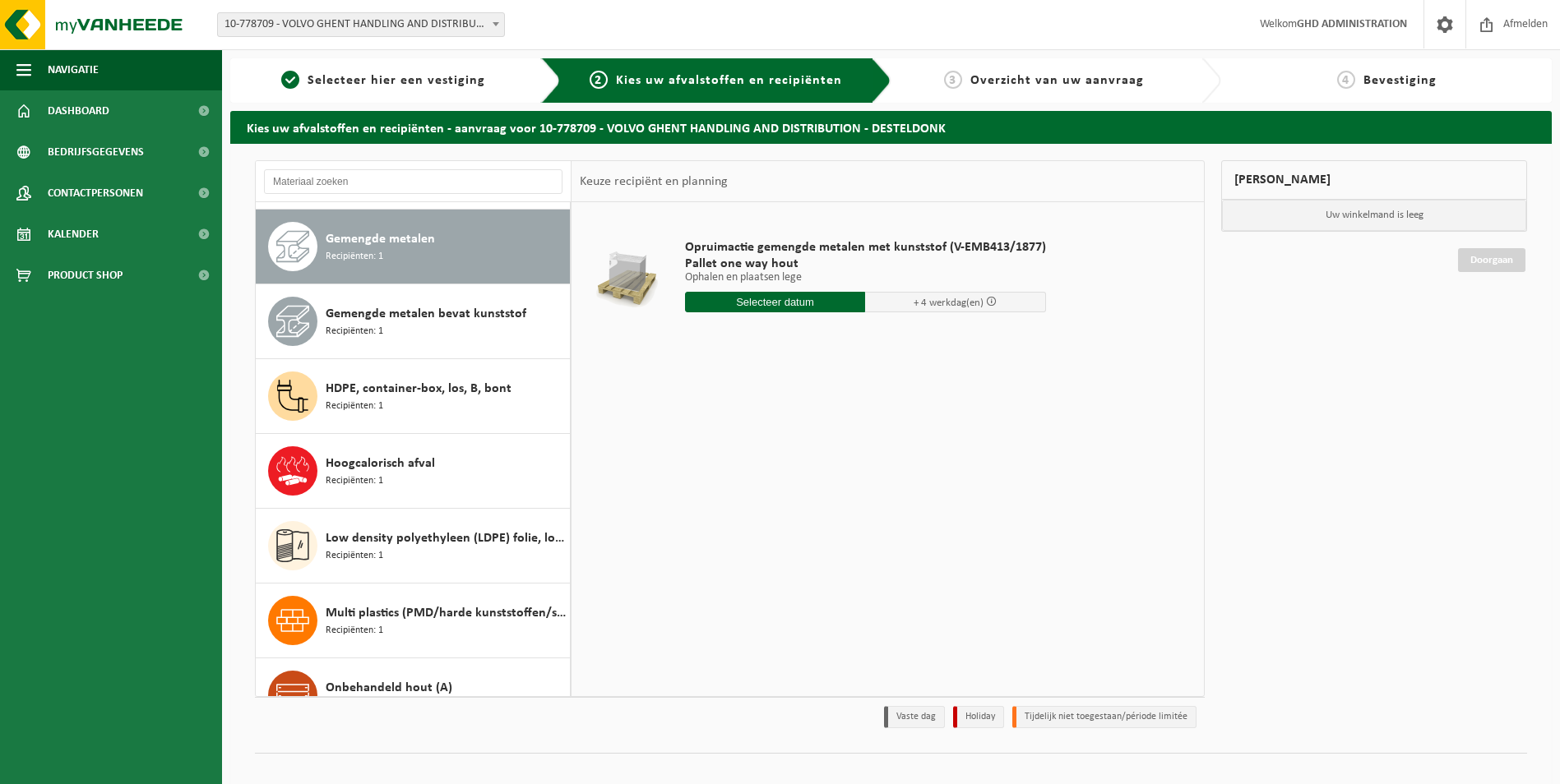
scroll to position [224, 0]
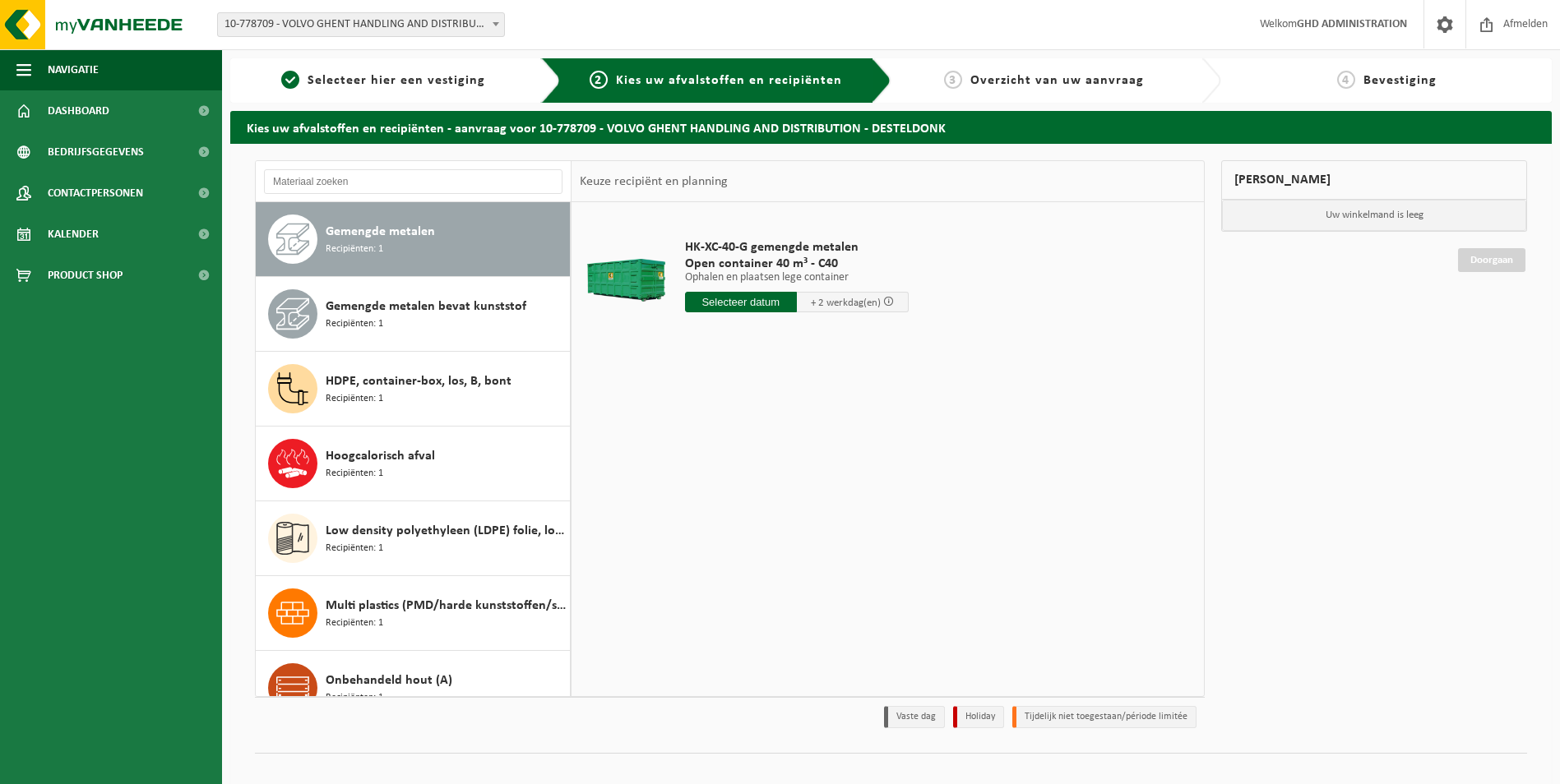
click at [747, 306] on input "text" at bounding box center [741, 302] width 112 height 20
click at [730, 449] on div "12" at bounding box center [729, 447] width 29 height 26
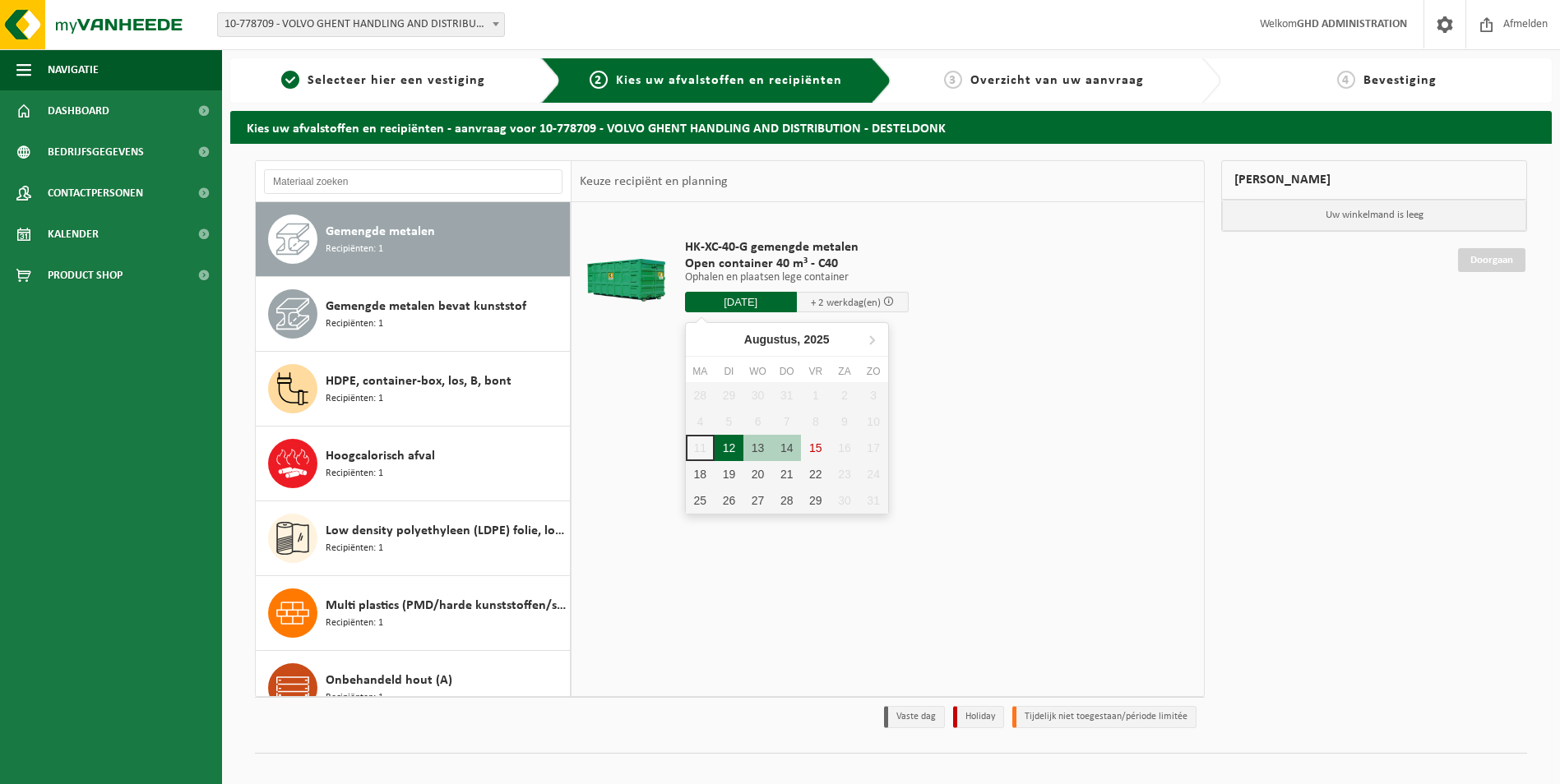
type input "Van 2025-08-12"
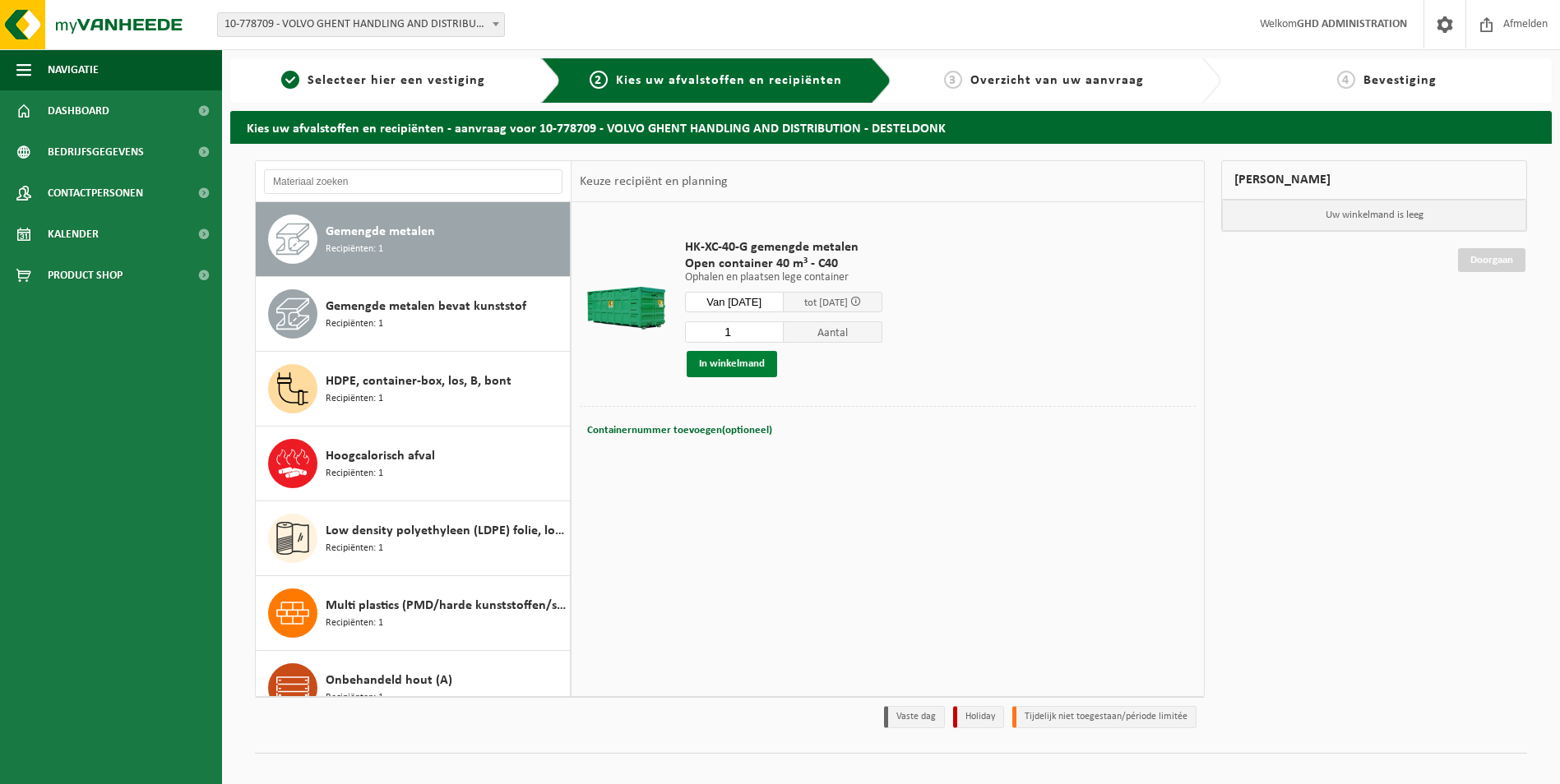
click at [733, 366] on button "In winkelmand" at bounding box center [732, 363] width 91 height 26
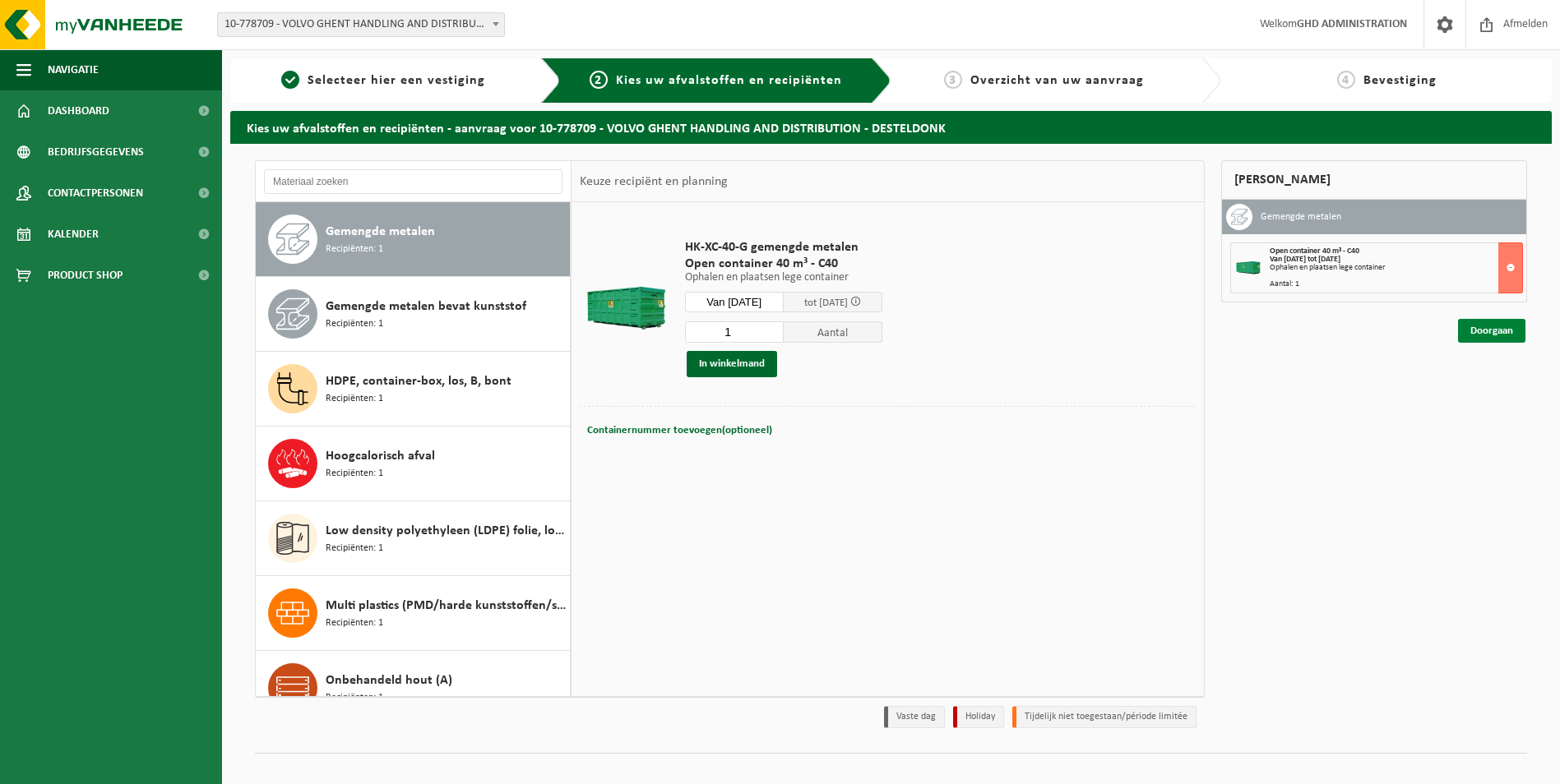
click at [1488, 337] on link "Doorgaan" at bounding box center [1492, 331] width 67 height 24
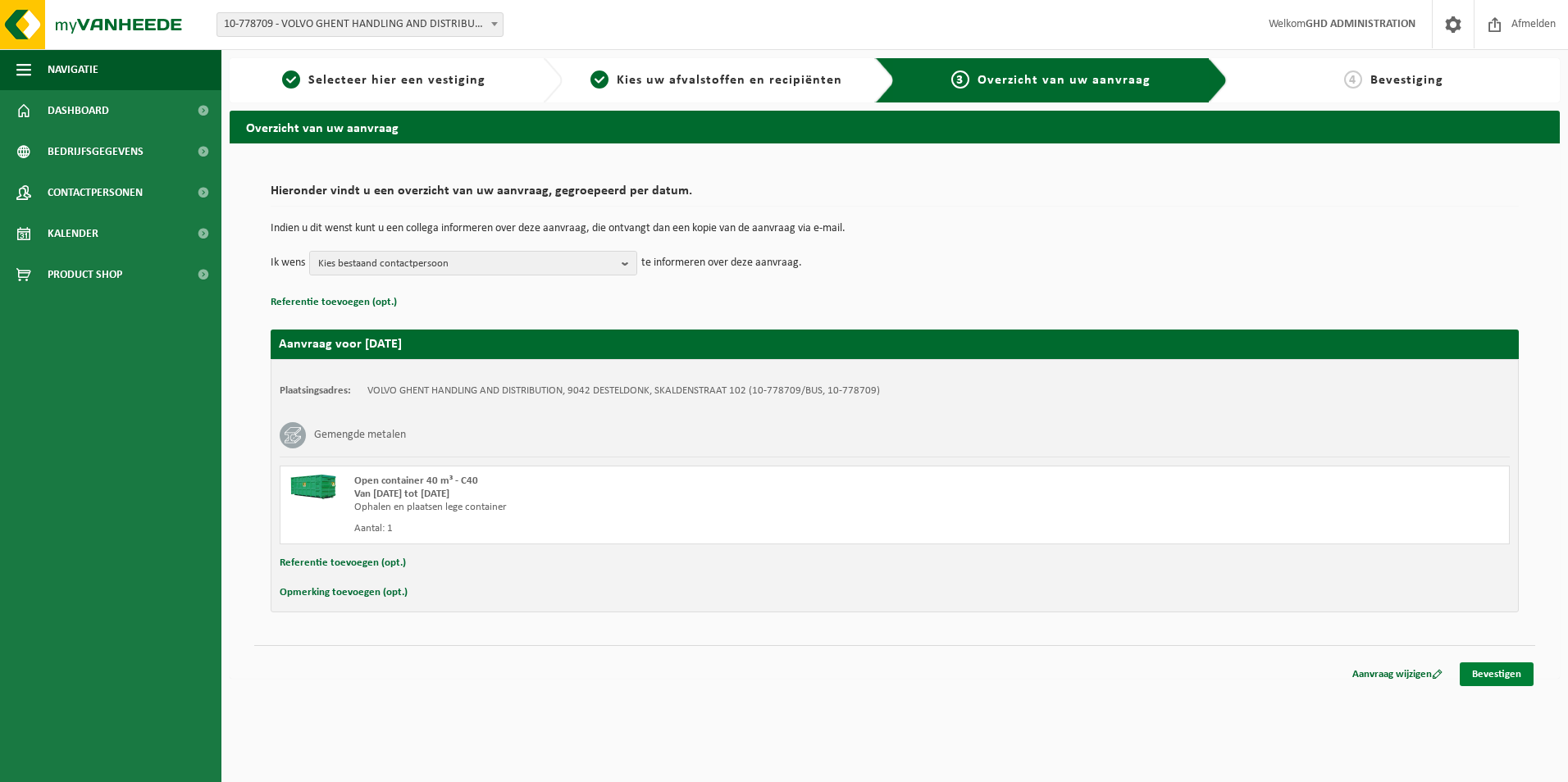
click at [1508, 672] on link "Bevestigen" at bounding box center [1496, 674] width 74 height 23
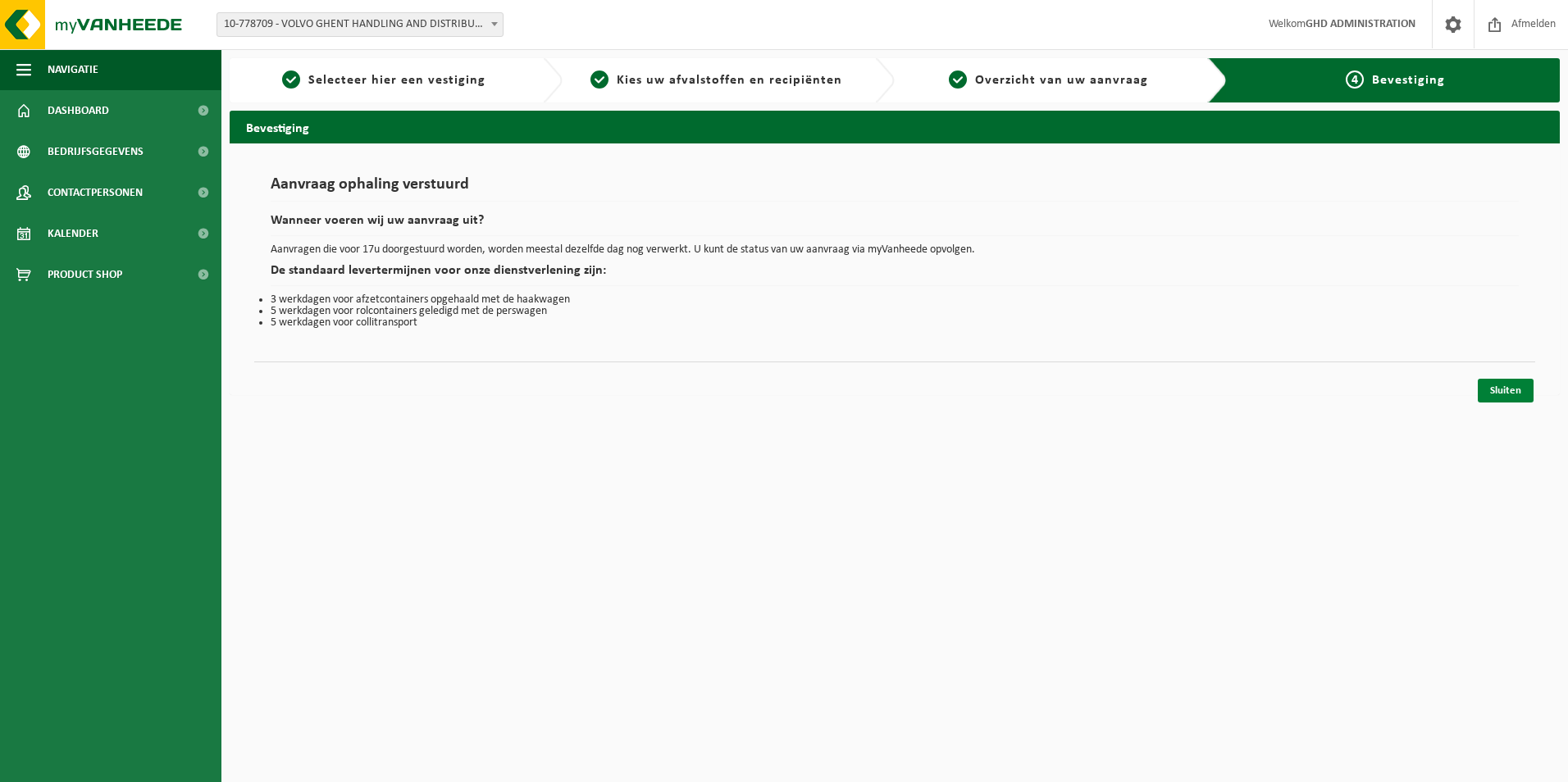
click at [1479, 394] on link "Sluiten" at bounding box center [1505, 391] width 56 height 23
